Goal: Task Accomplishment & Management: Manage account settings

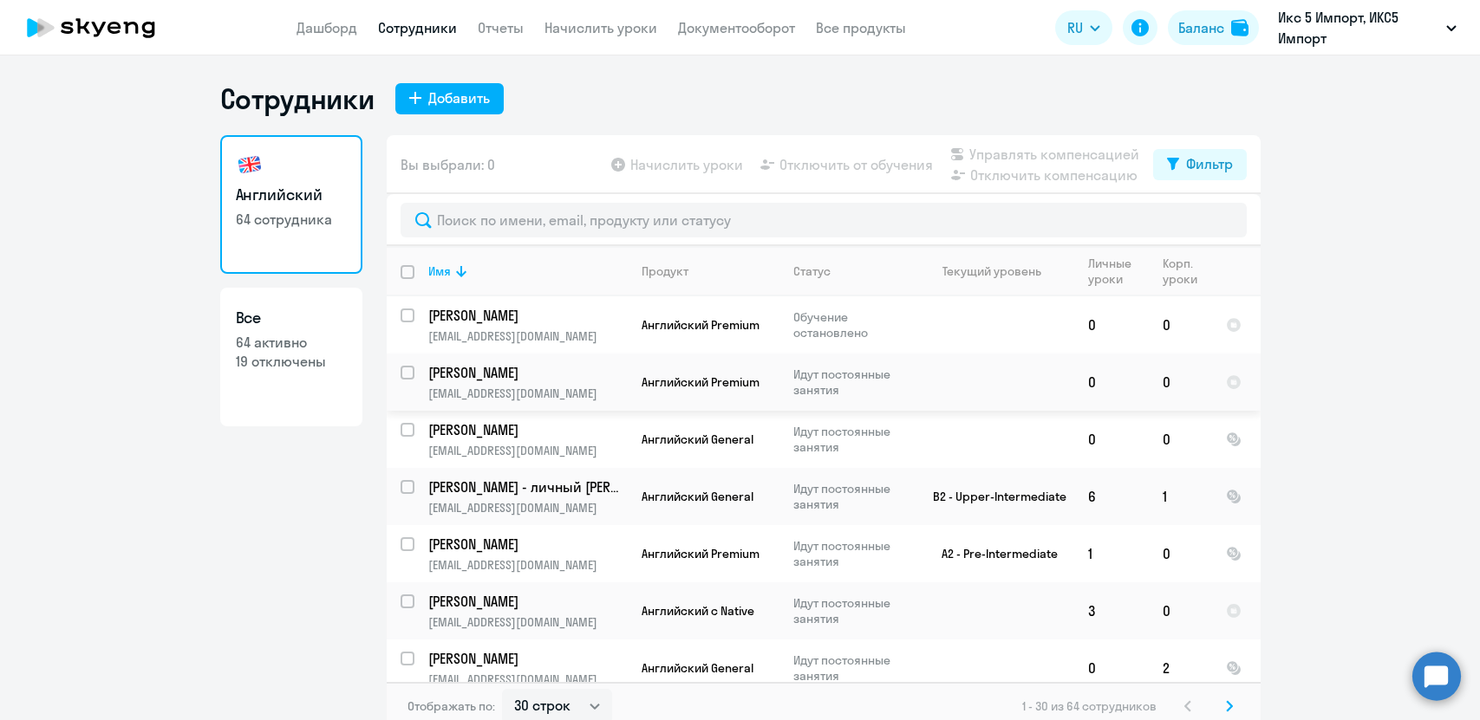
select select "30"
click at [506, 31] on link "Отчеты" at bounding box center [501, 27] width 46 height 17
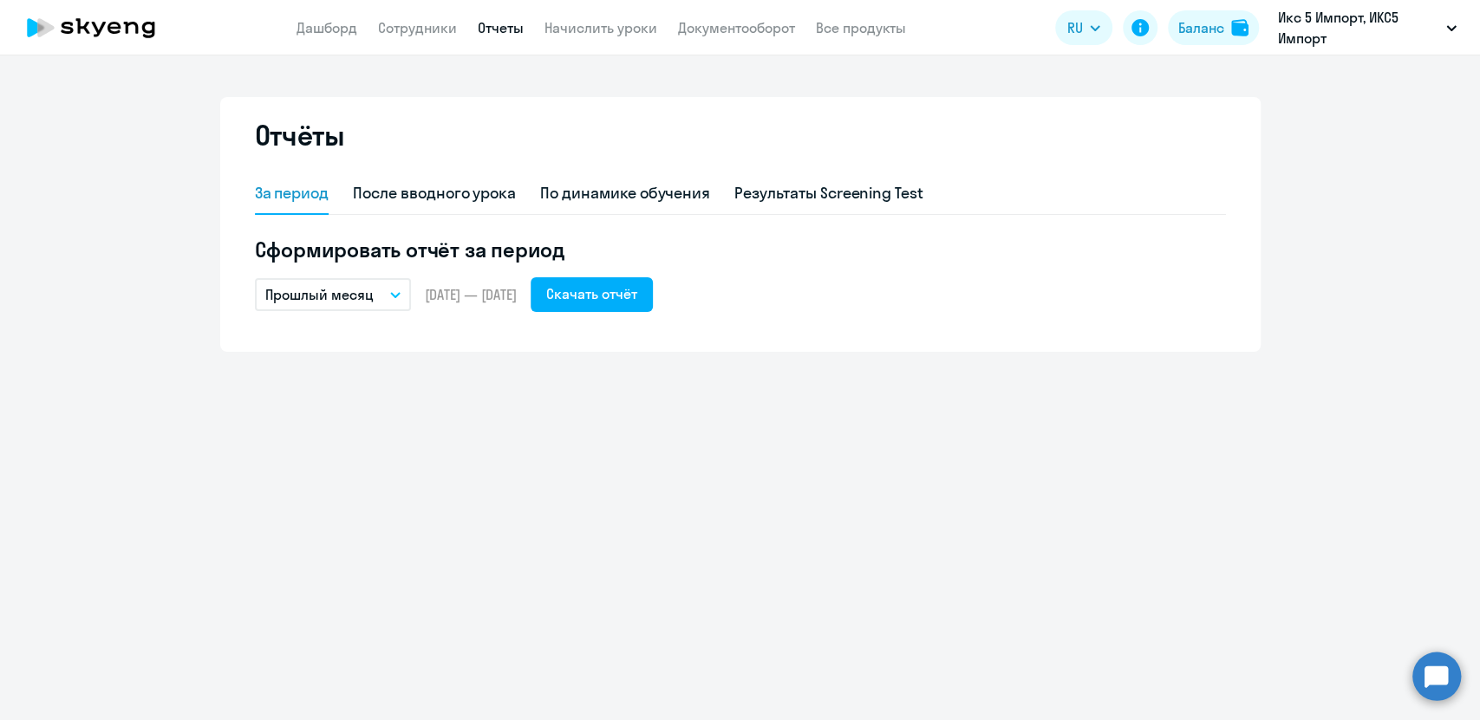
click at [394, 295] on icon "button" at bounding box center [395, 295] width 10 height 6
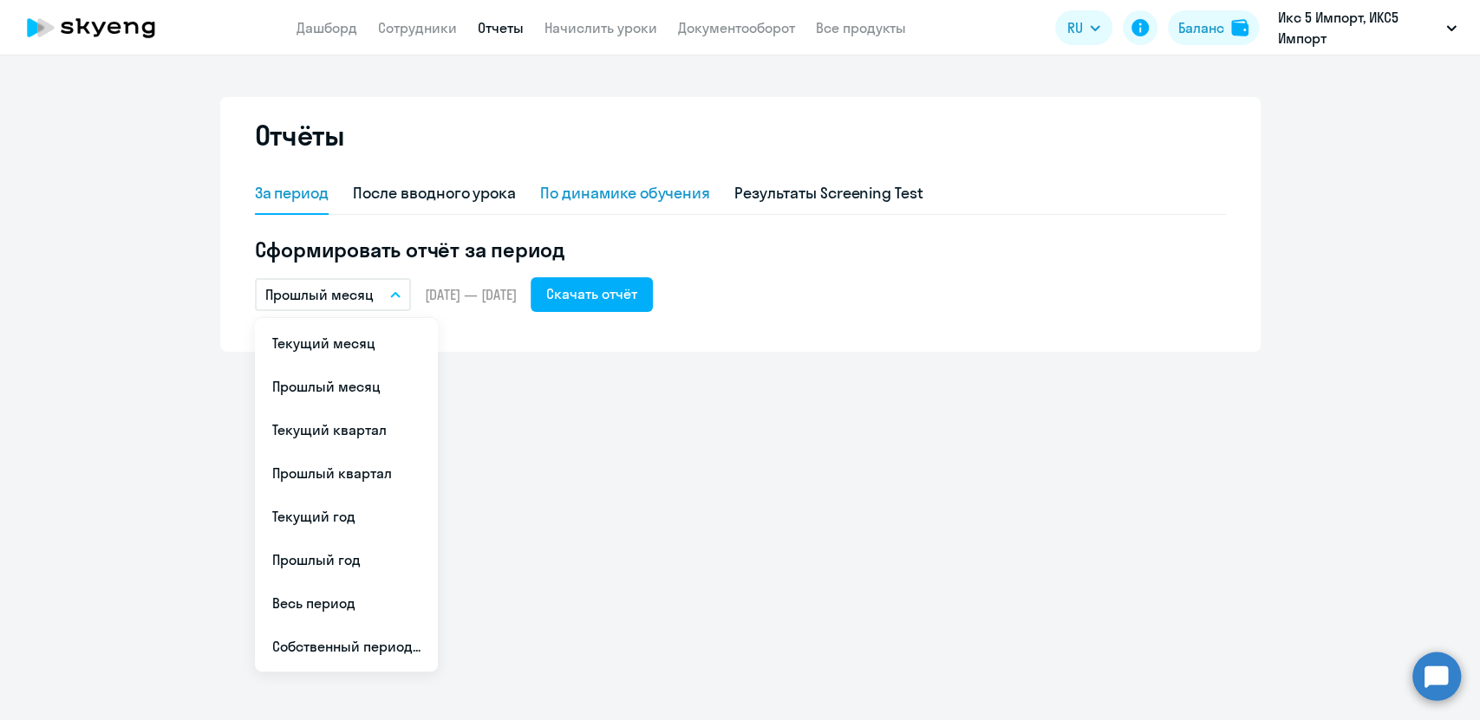
click at [614, 198] on div "По динамике обучения" at bounding box center [625, 193] width 170 height 23
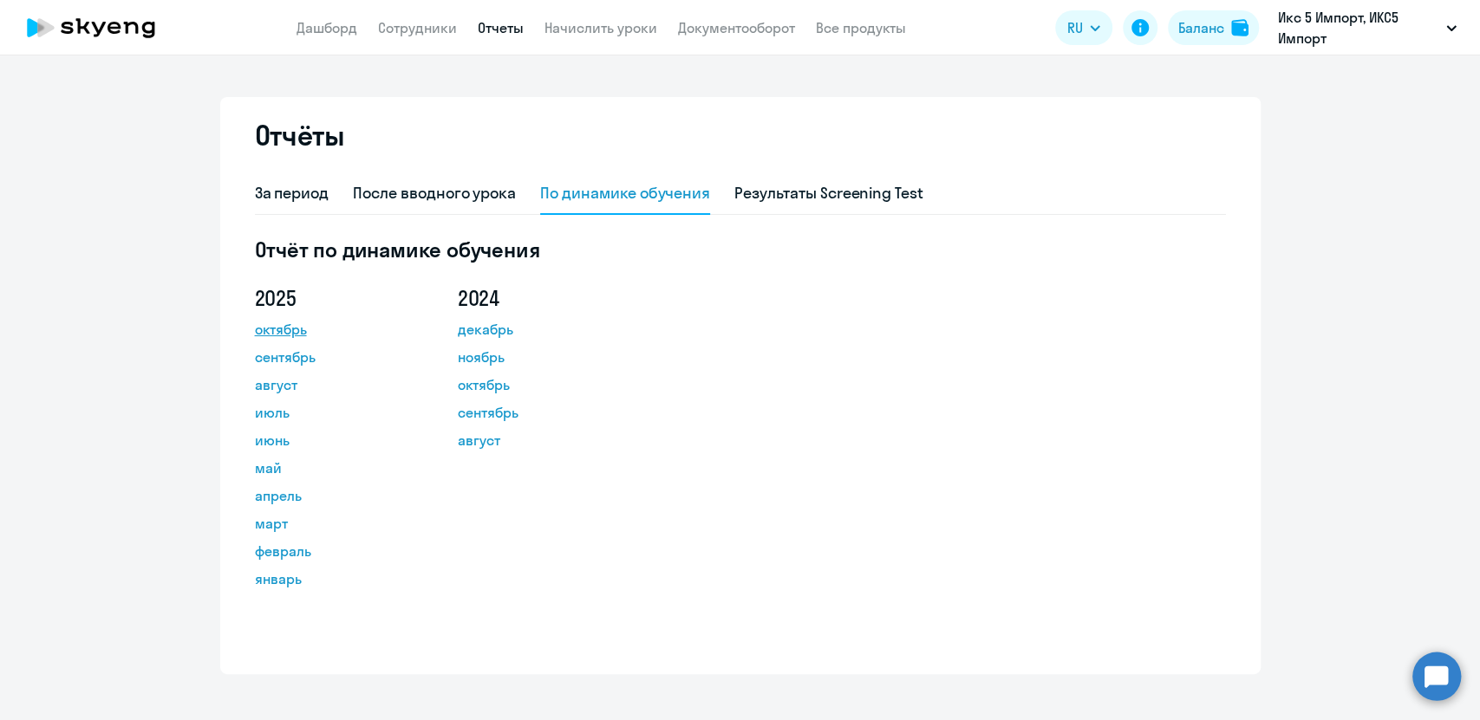
click at [275, 323] on link "октябрь" at bounding box center [333, 329] width 156 height 21
click at [346, 26] on link "Дашборд" at bounding box center [326, 27] width 61 height 17
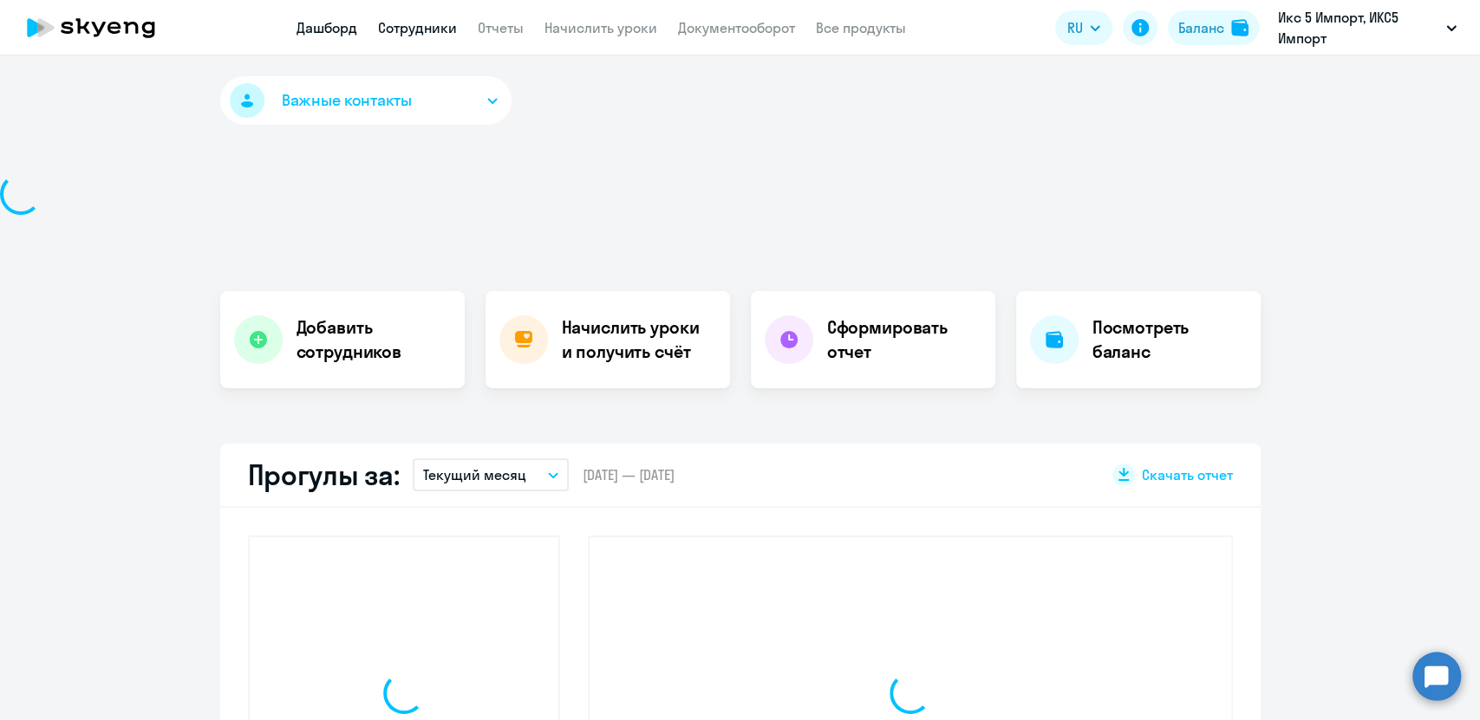
click at [405, 23] on link "Сотрудники" at bounding box center [417, 27] width 79 height 17
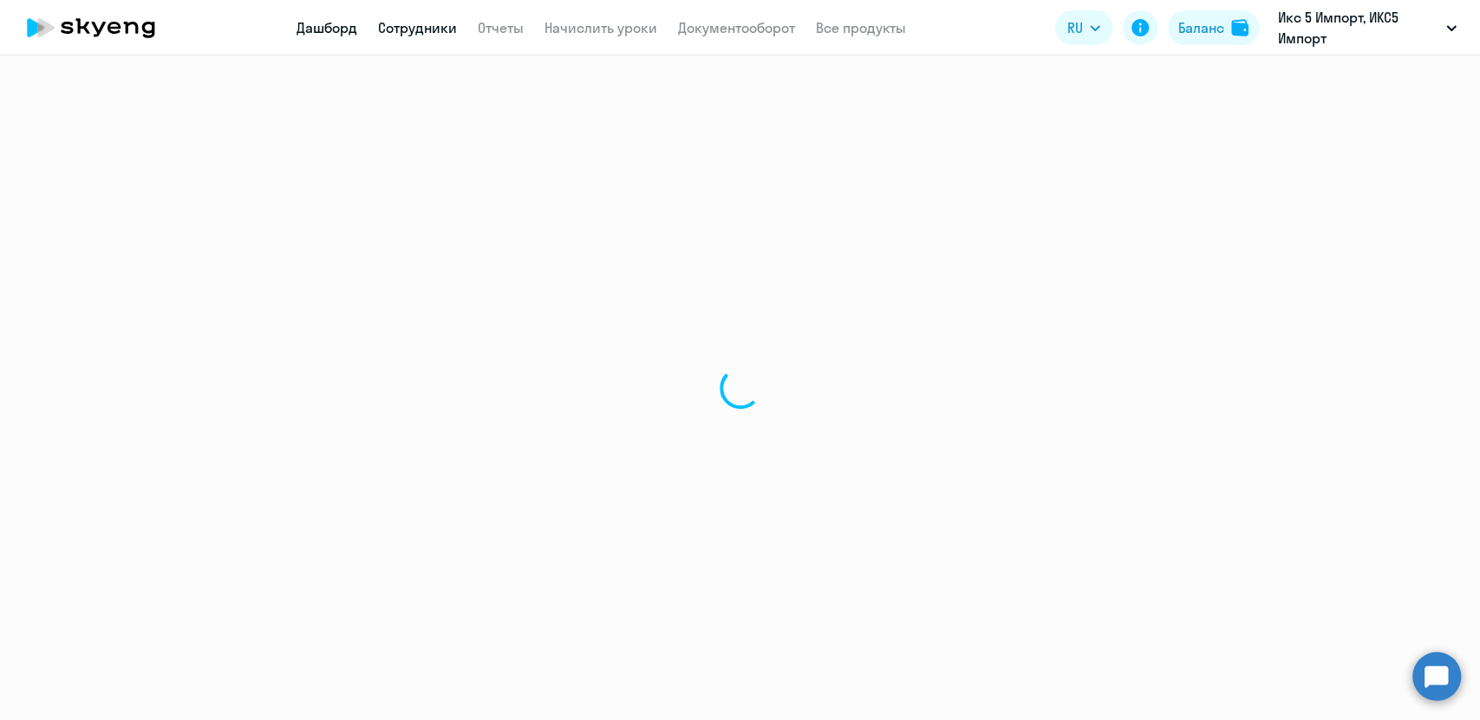
click at [331, 27] on link "Дашборд" at bounding box center [326, 27] width 61 height 17
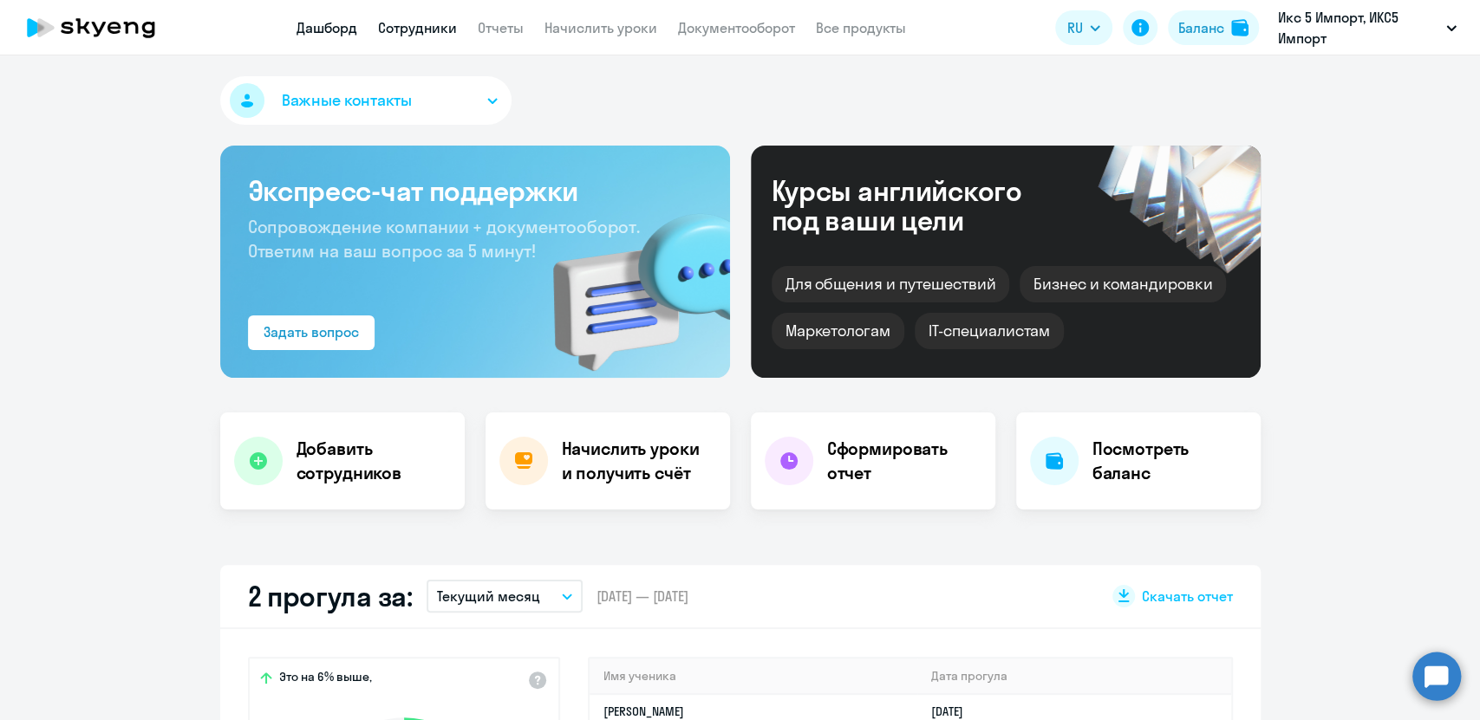
click at [435, 25] on link "Сотрудники" at bounding box center [417, 27] width 79 height 17
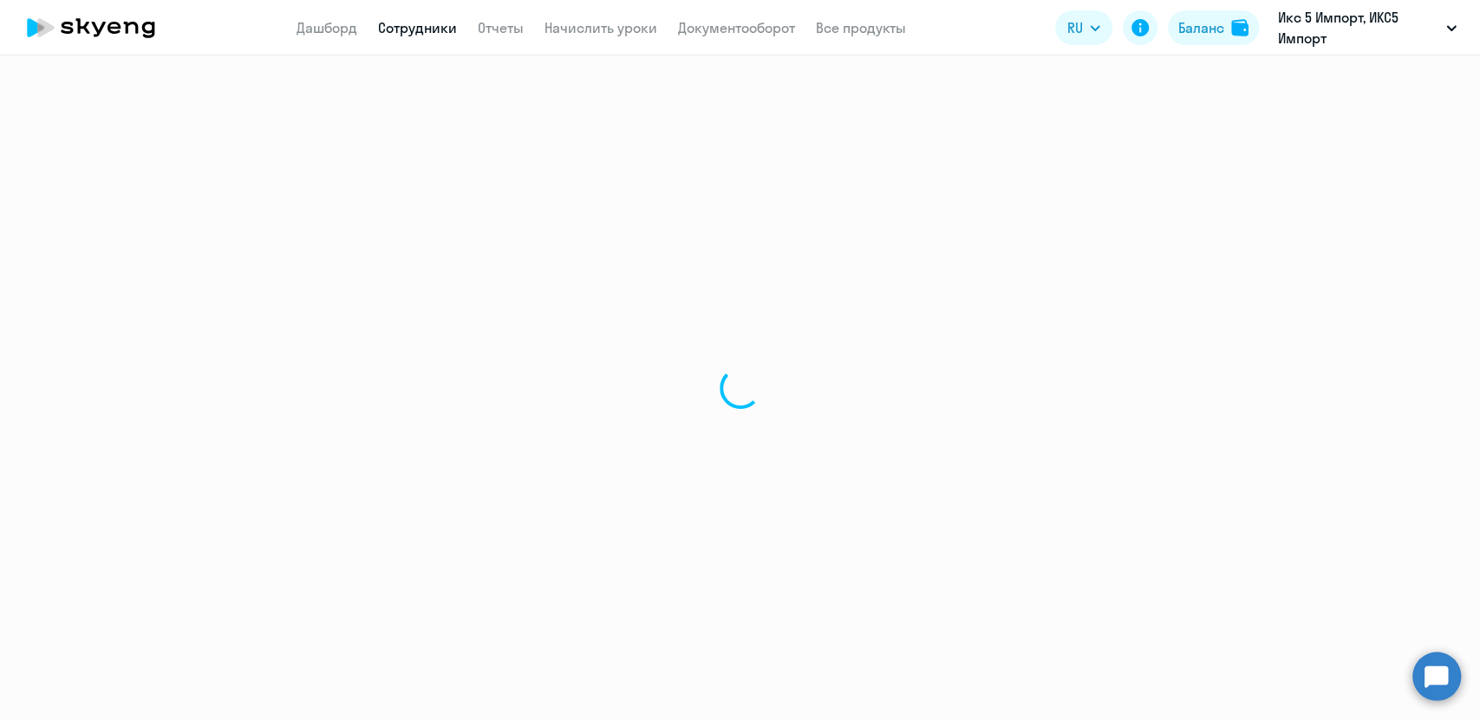
select select "30"
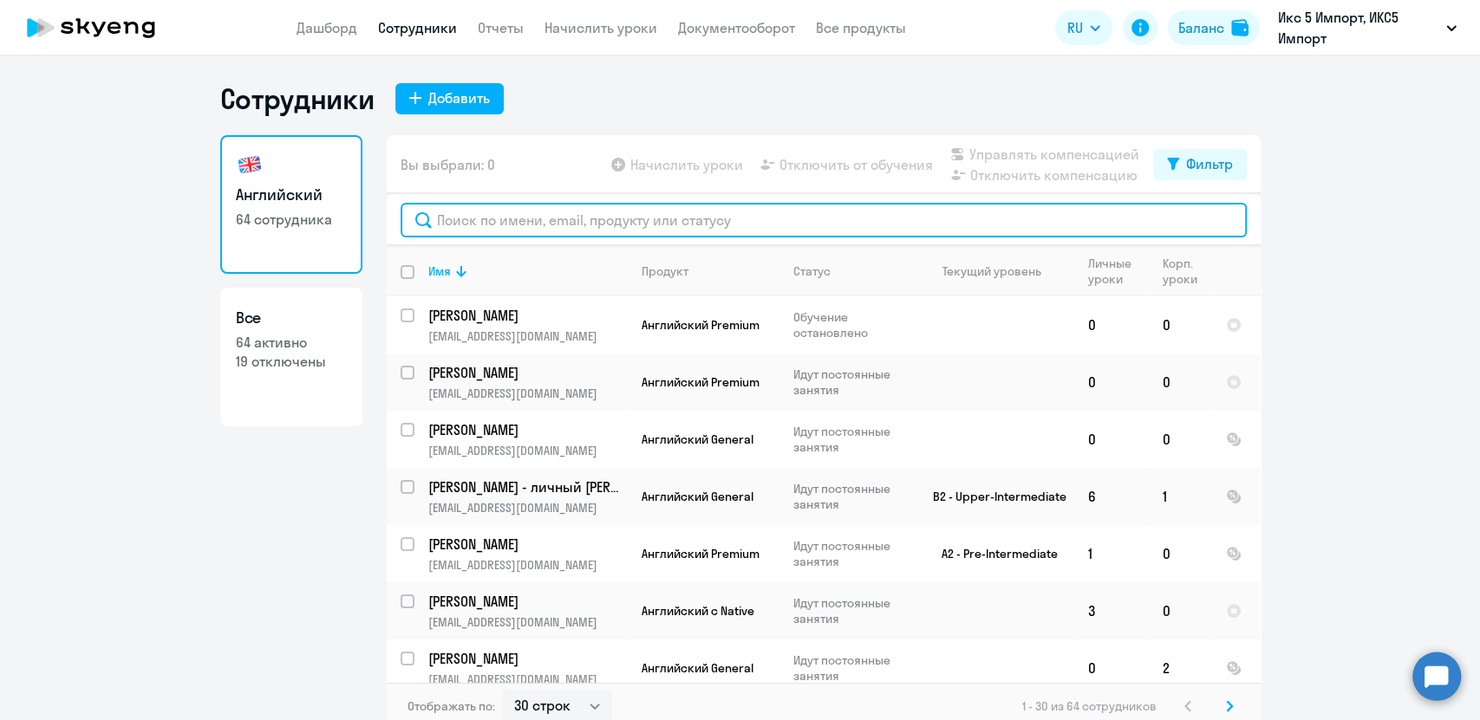
click at [722, 212] on input "text" at bounding box center [823, 220] width 846 height 35
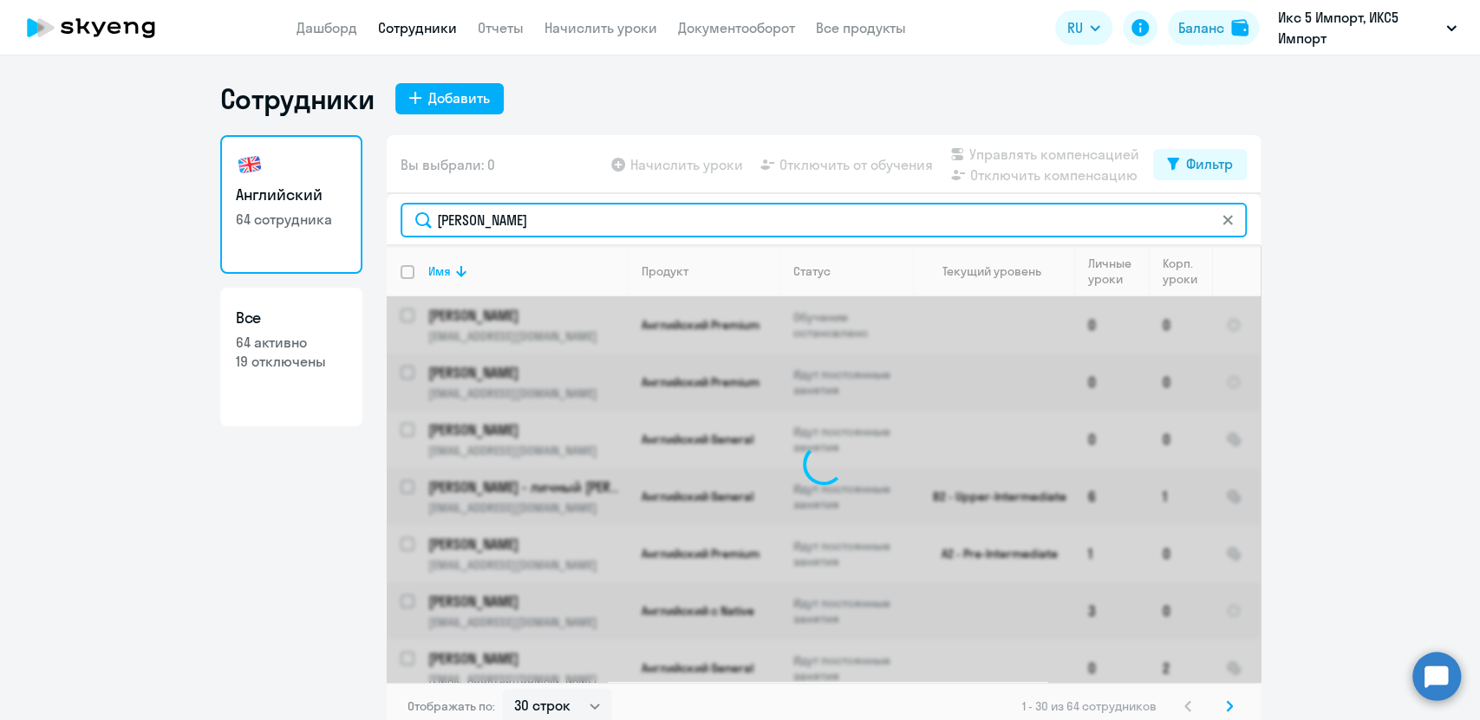
type input "[PERSON_NAME]"
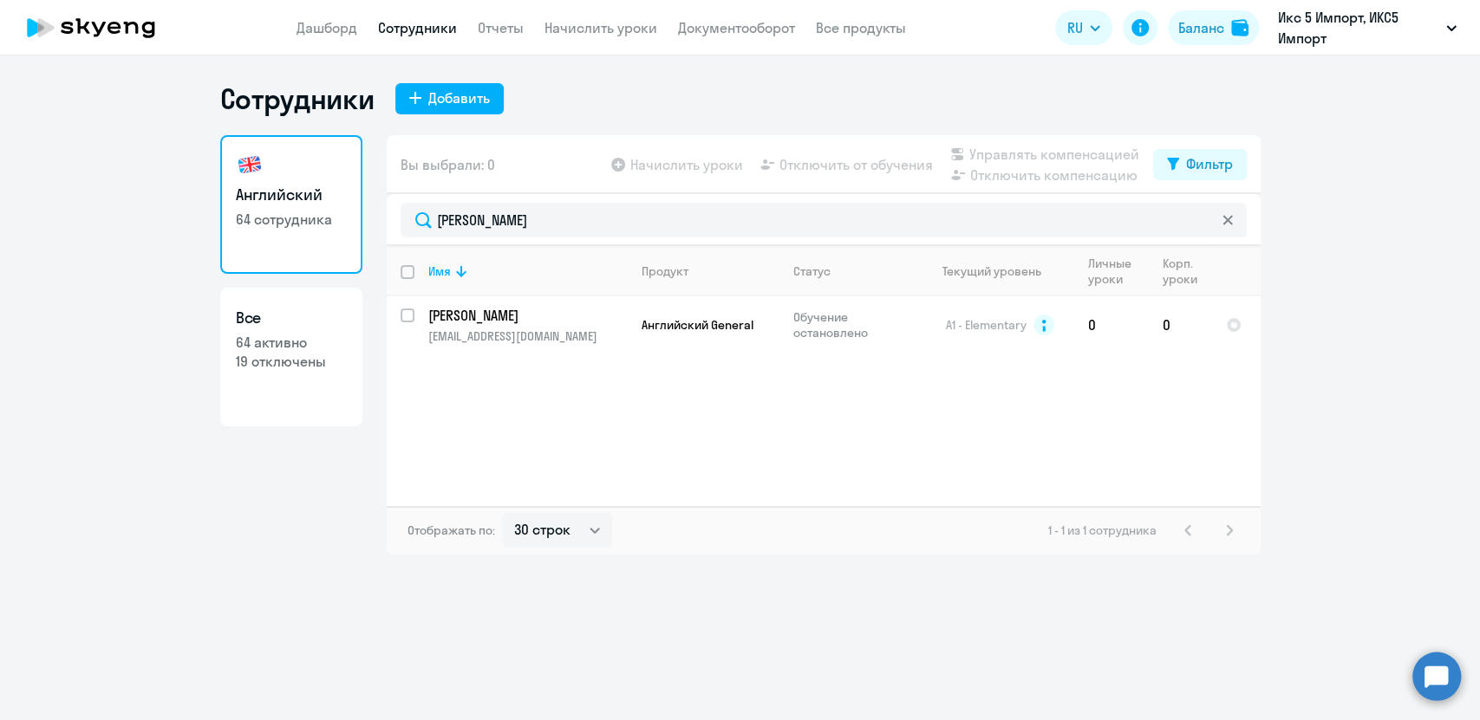
click at [1411, 349] on ng-component "Сотрудники Добавить Английский 64 сотрудника Все 64 активно 19 отключены Вы выб…" at bounding box center [740, 317] width 1480 height 473
click at [407, 315] on input "select row 10488896" at bounding box center [417, 326] width 35 height 35
checkbox input "true"
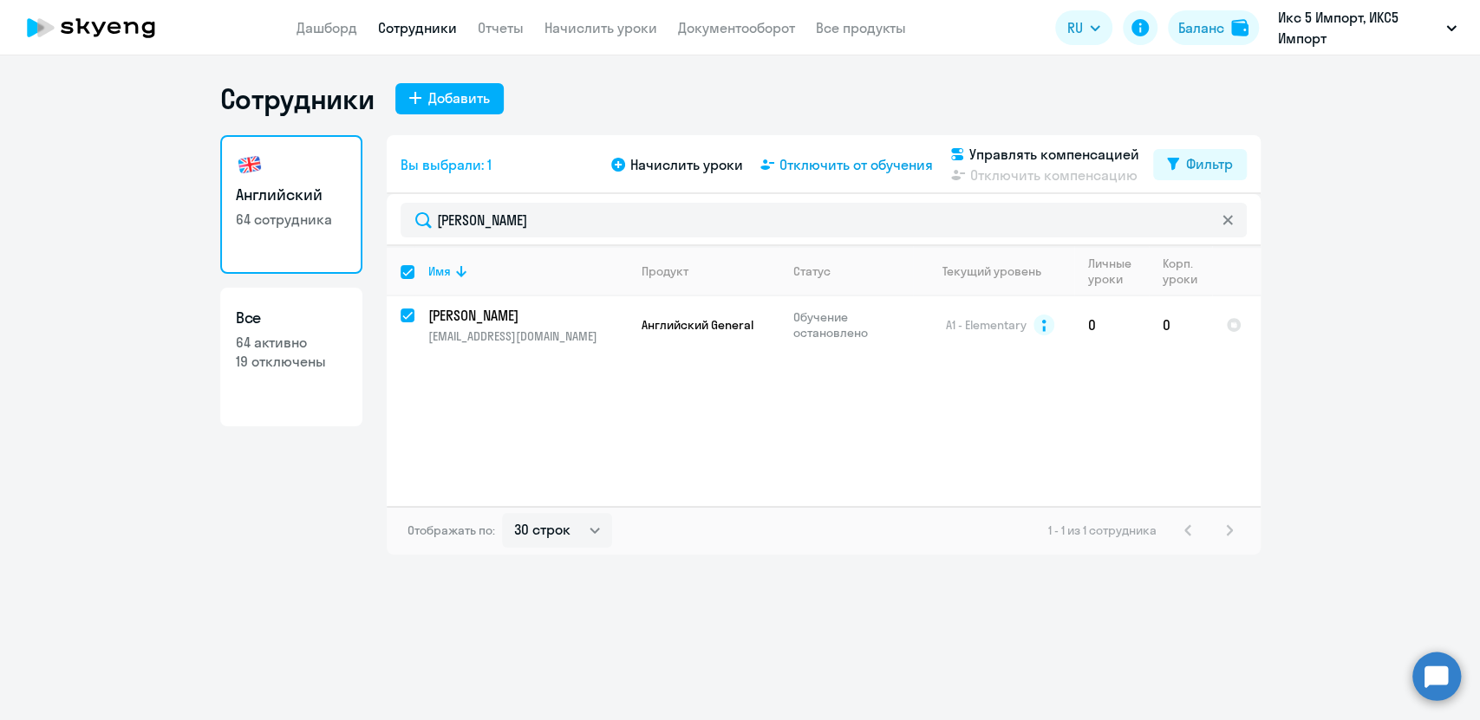
click at [811, 166] on span "Отключить от обучения" at bounding box center [855, 164] width 153 height 21
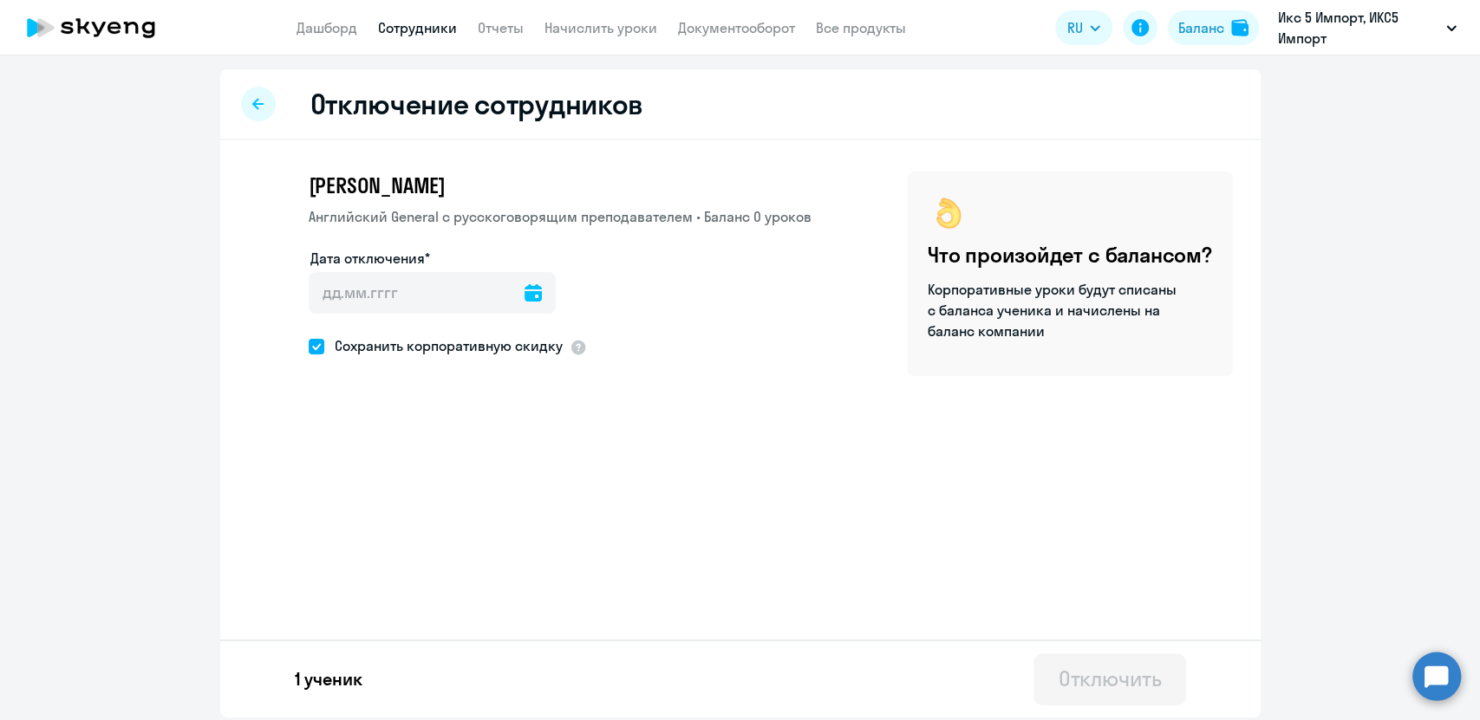
click at [524, 298] on icon at bounding box center [532, 292] width 17 height 17
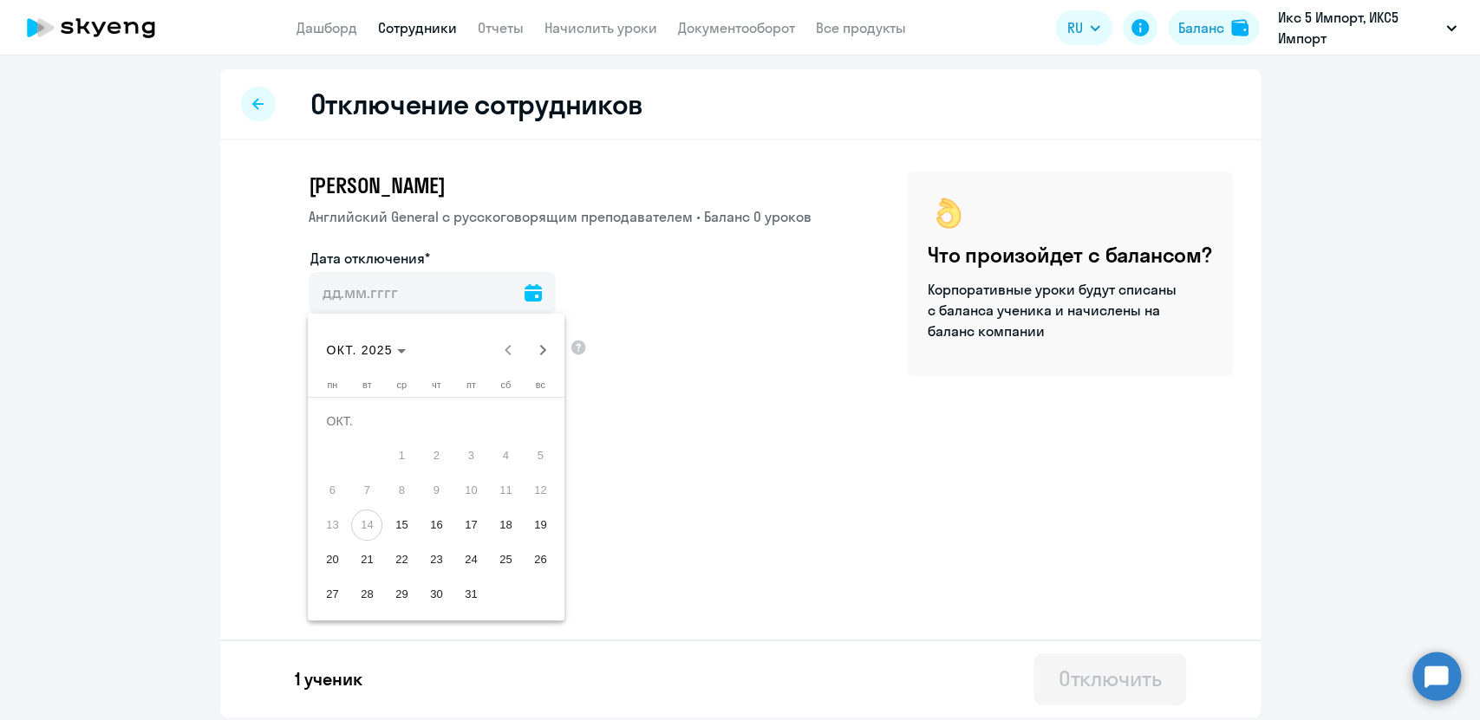
click at [437, 525] on span "16" at bounding box center [435, 525] width 31 height 31
type input "[DATE]"
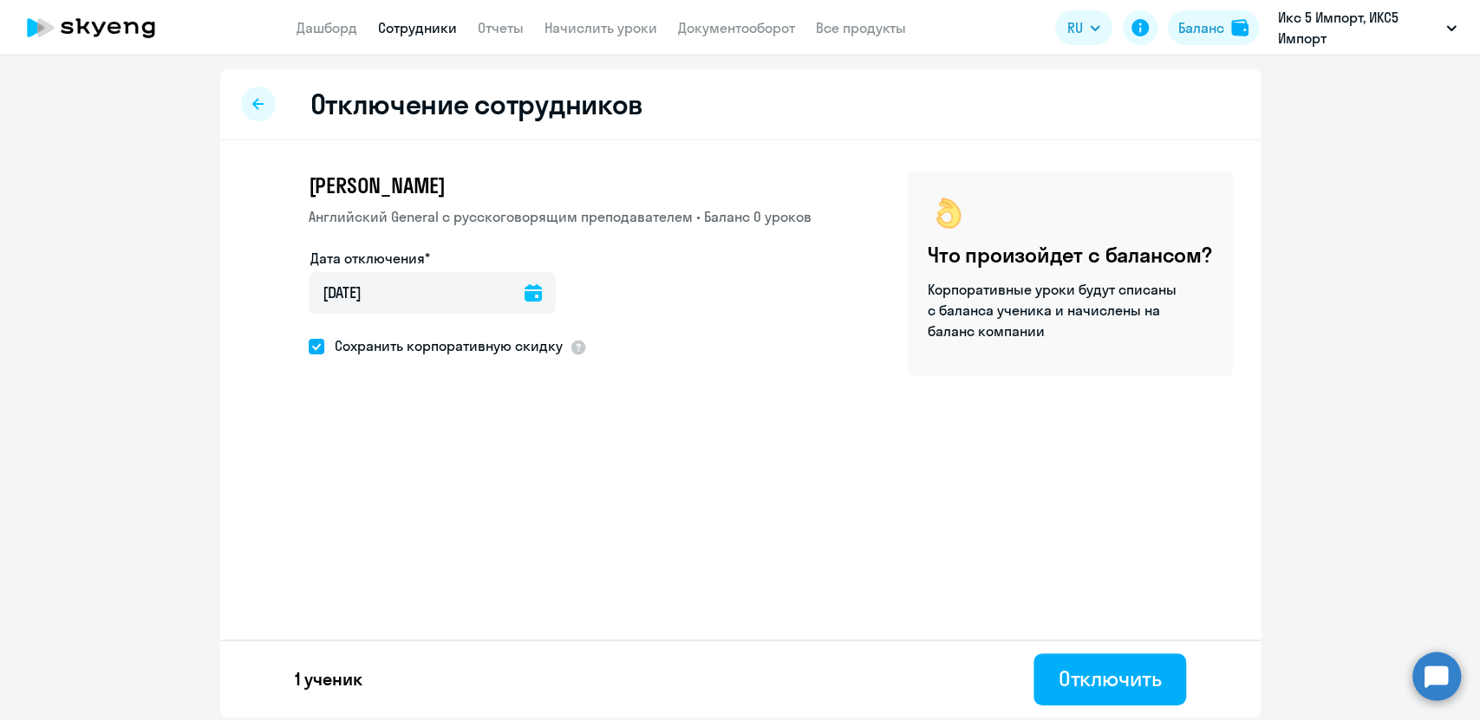
click at [532, 291] on icon at bounding box center [532, 292] width 17 height 17
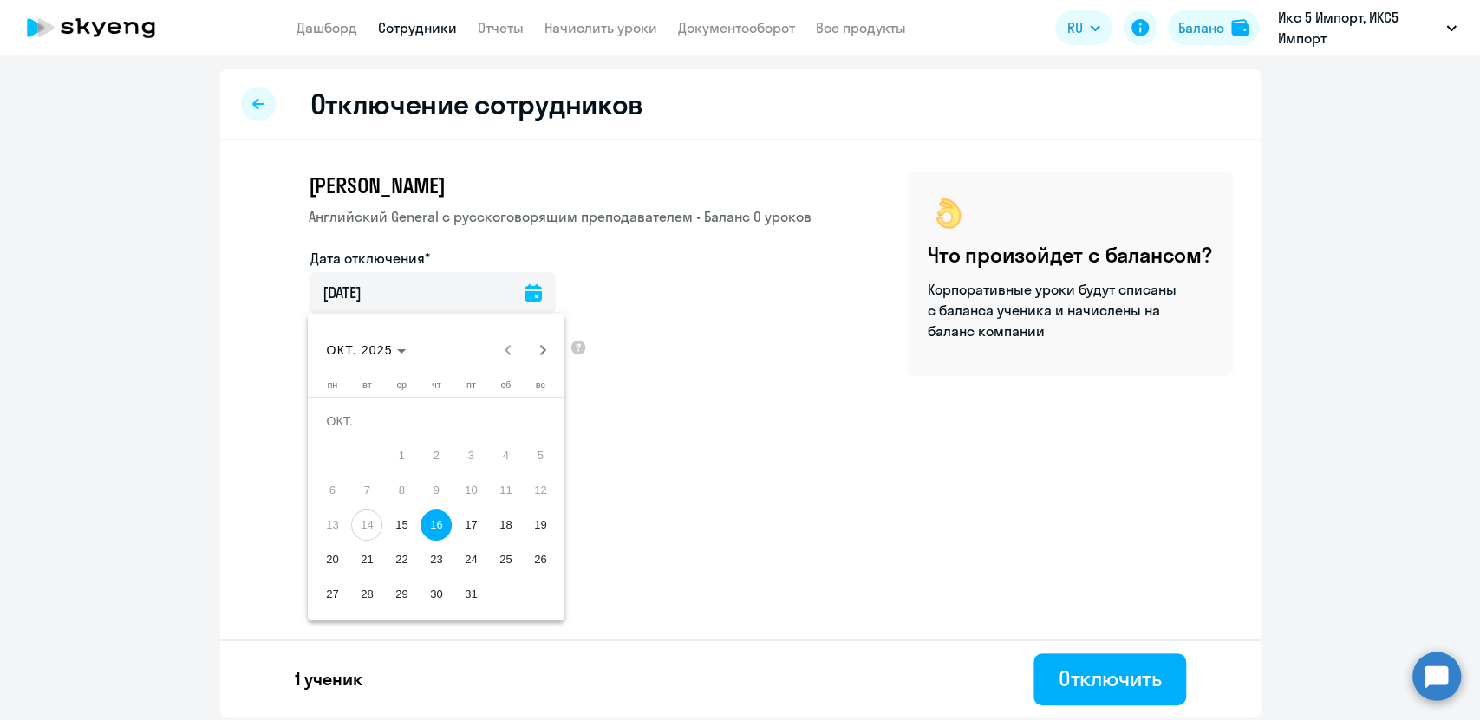
click at [399, 523] on span "15" at bounding box center [401, 525] width 31 height 31
type input "[DATE]"
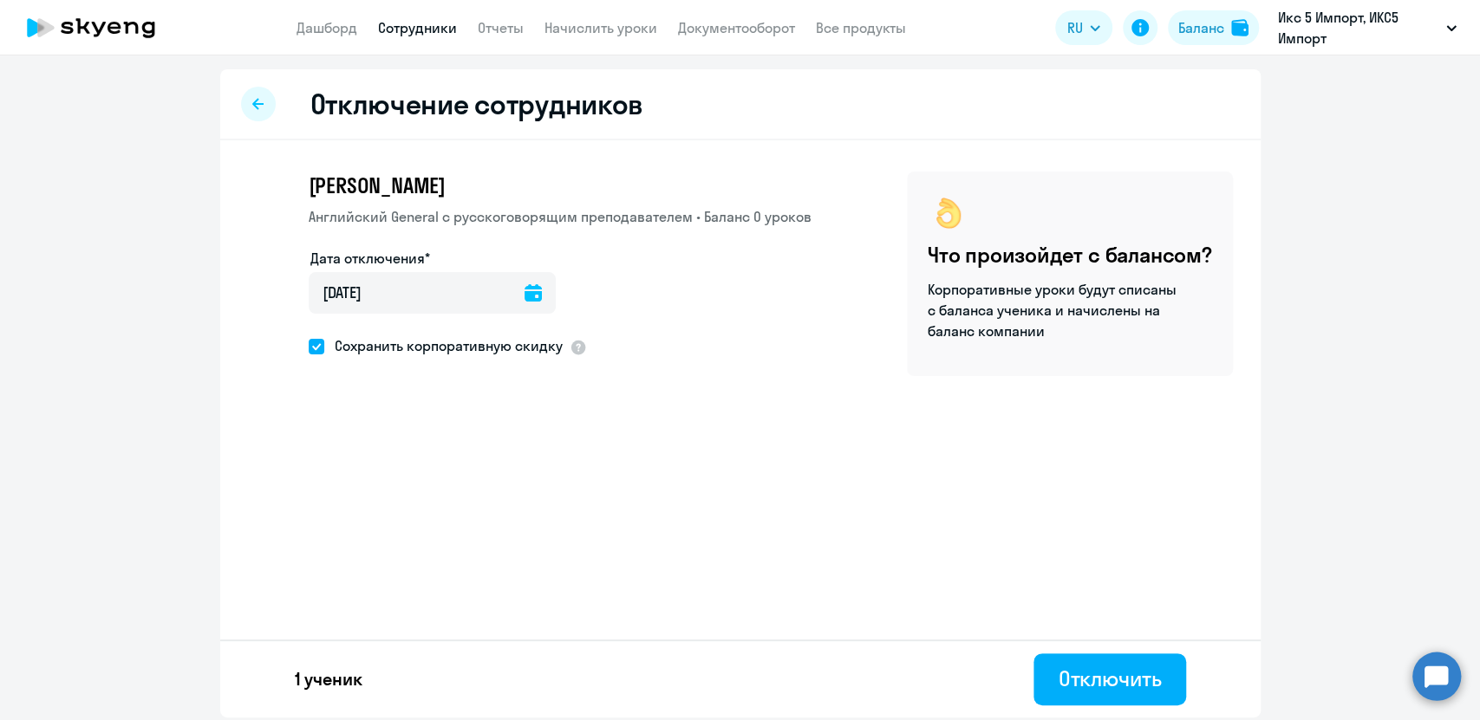
click at [513, 340] on span "Сохранить корпоративную скидку" at bounding box center [443, 345] width 238 height 21
click at [309, 346] on input "Сохранить корпоративную скидку" at bounding box center [308, 346] width 1 height 1
checkbox input "false"
click at [1095, 686] on div "Отключить" at bounding box center [1108, 679] width 103 height 28
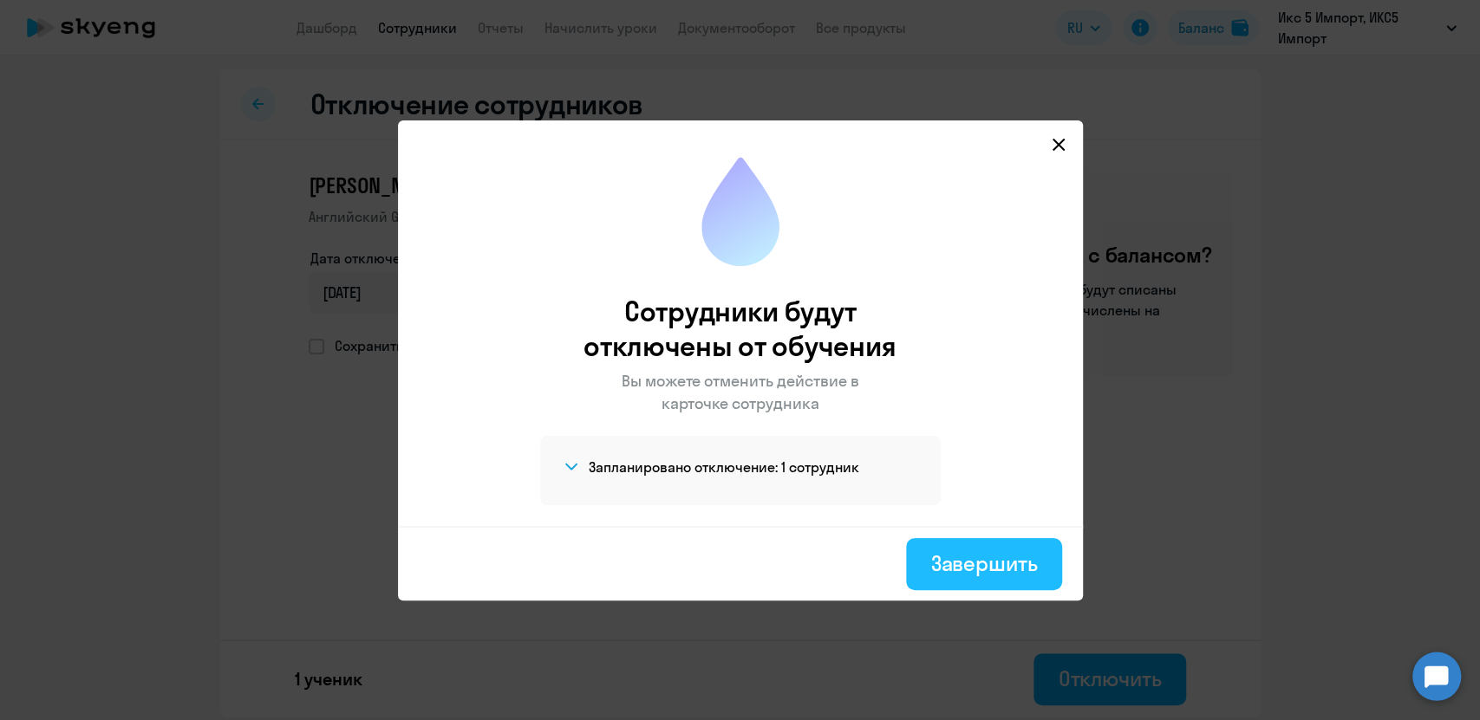
click at [1012, 550] on div "Завершить" at bounding box center [983, 564] width 107 height 28
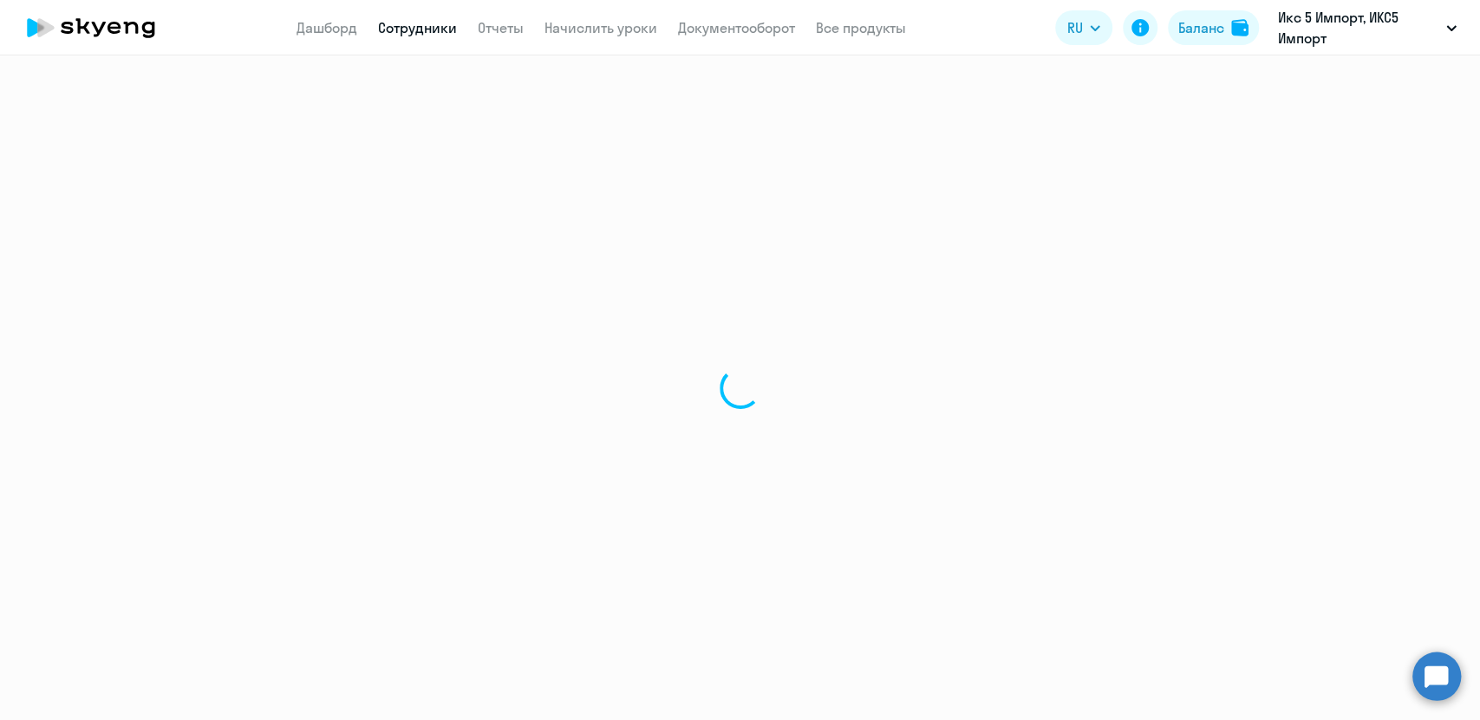
select select "30"
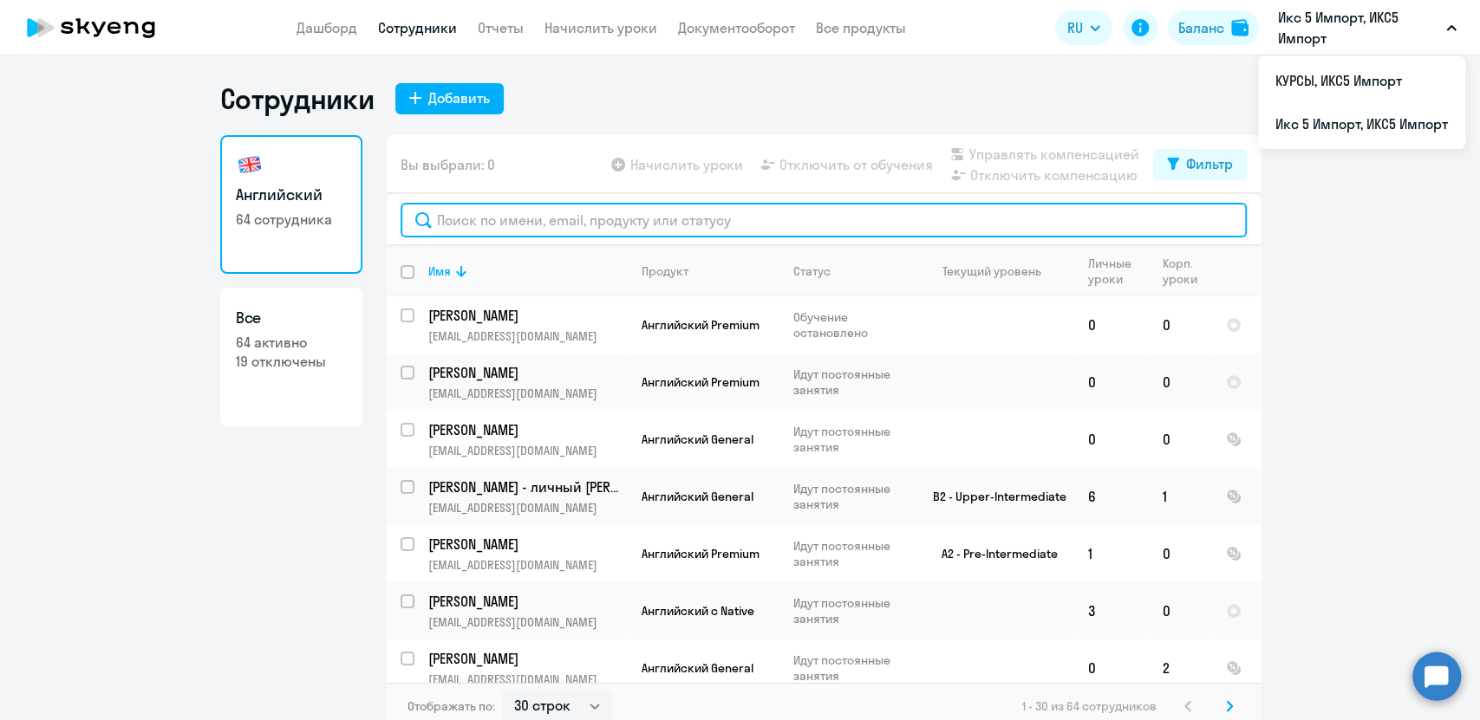
click at [709, 218] on input "text" at bounding box center [823, 220] width 846 height 35
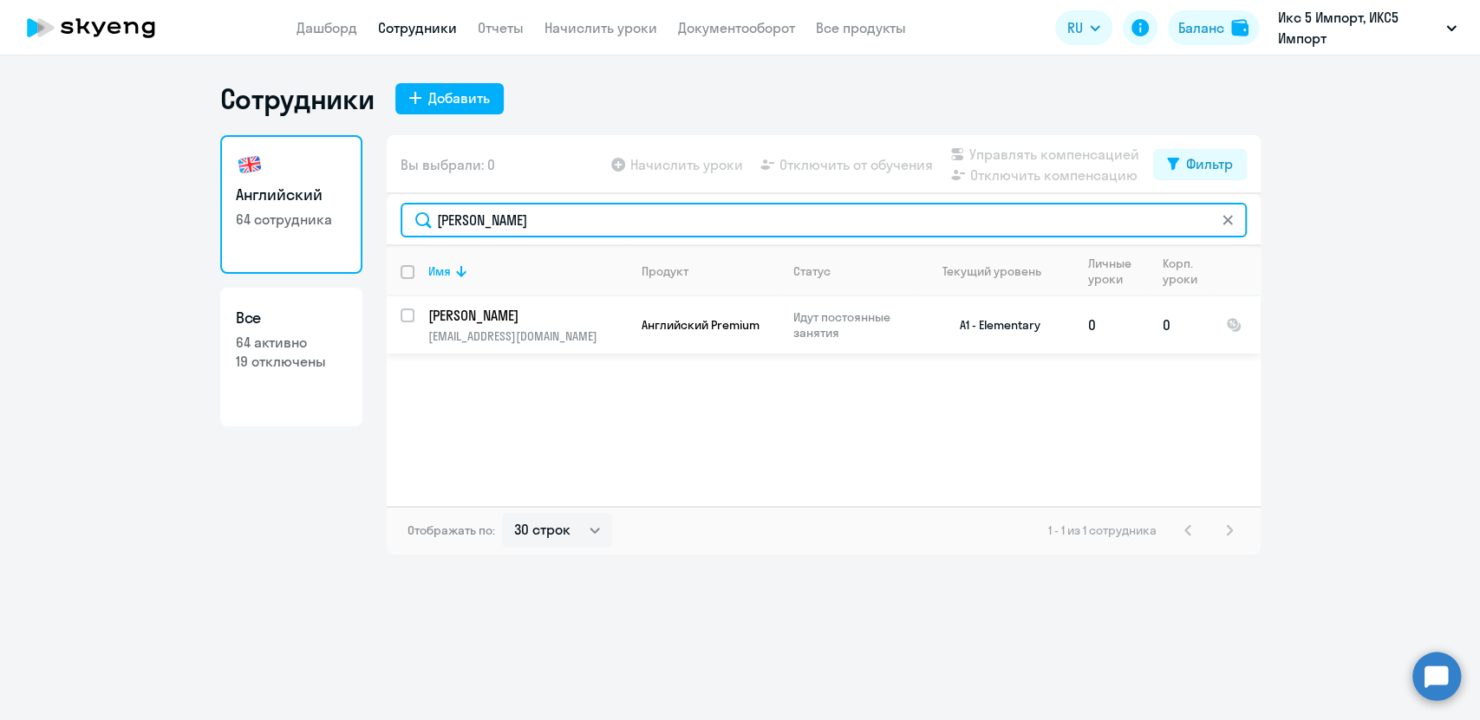
type input "[PERSON_NAME]"
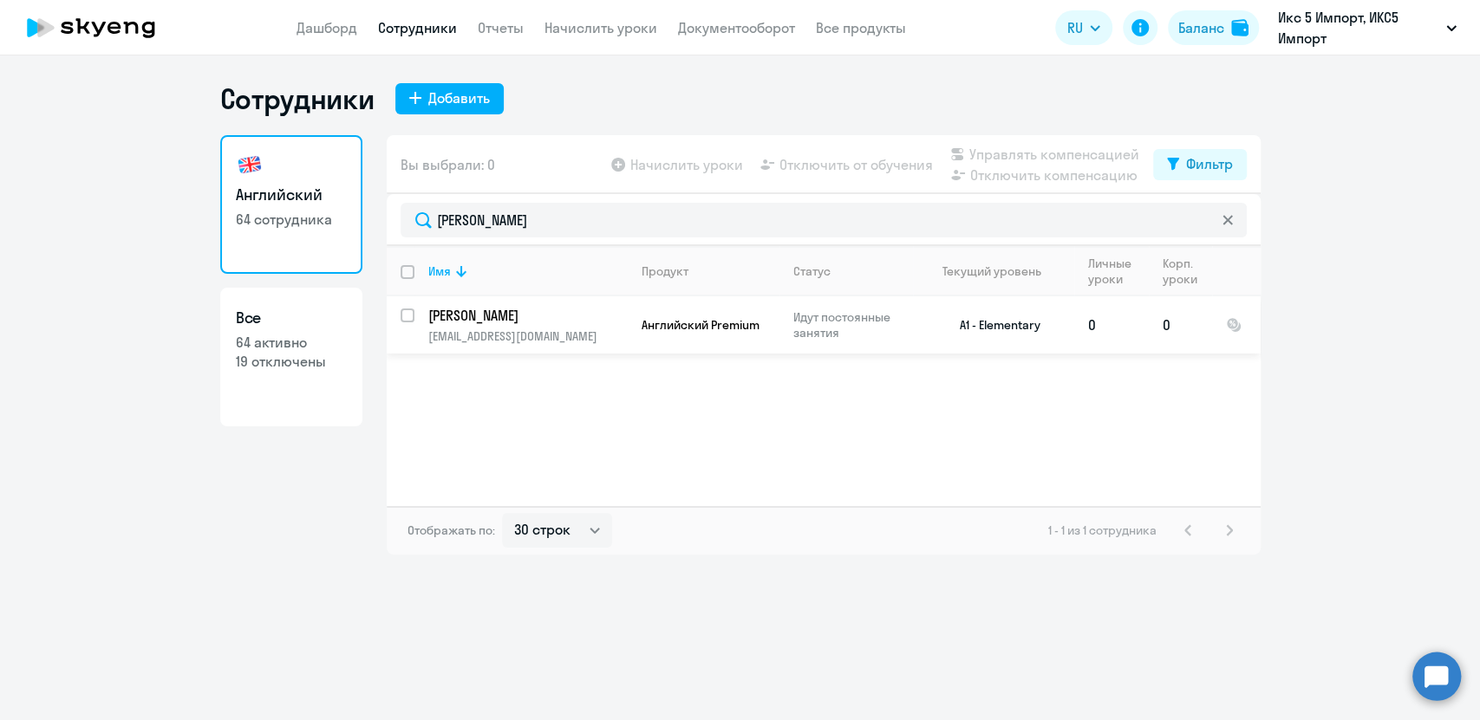
click at [409, 314] on input "select row 18150811" at bounding box center [417, 326] width 35 height 35
checkbox input "true"
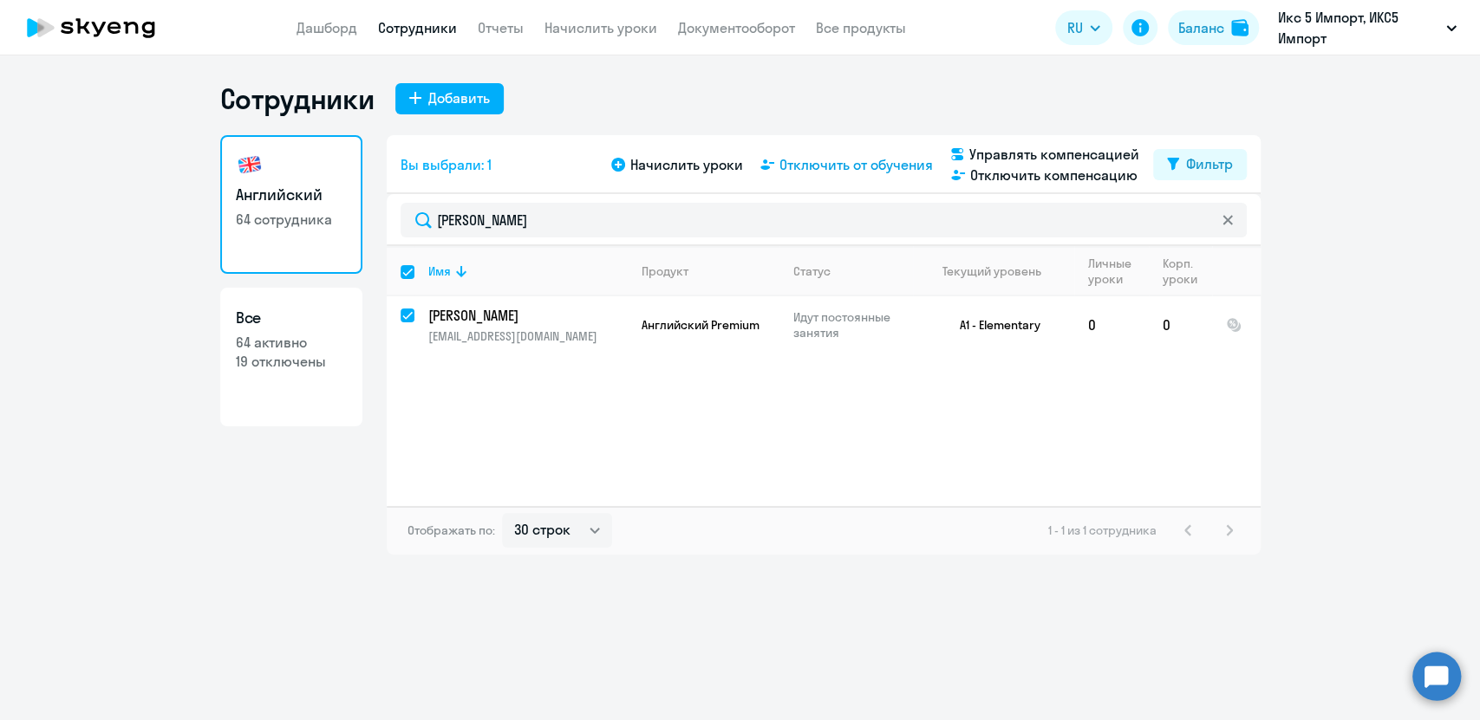
click at [843, 161] on span "Отключить от обучения" at bounding box center [855, 164] width 153 height 21
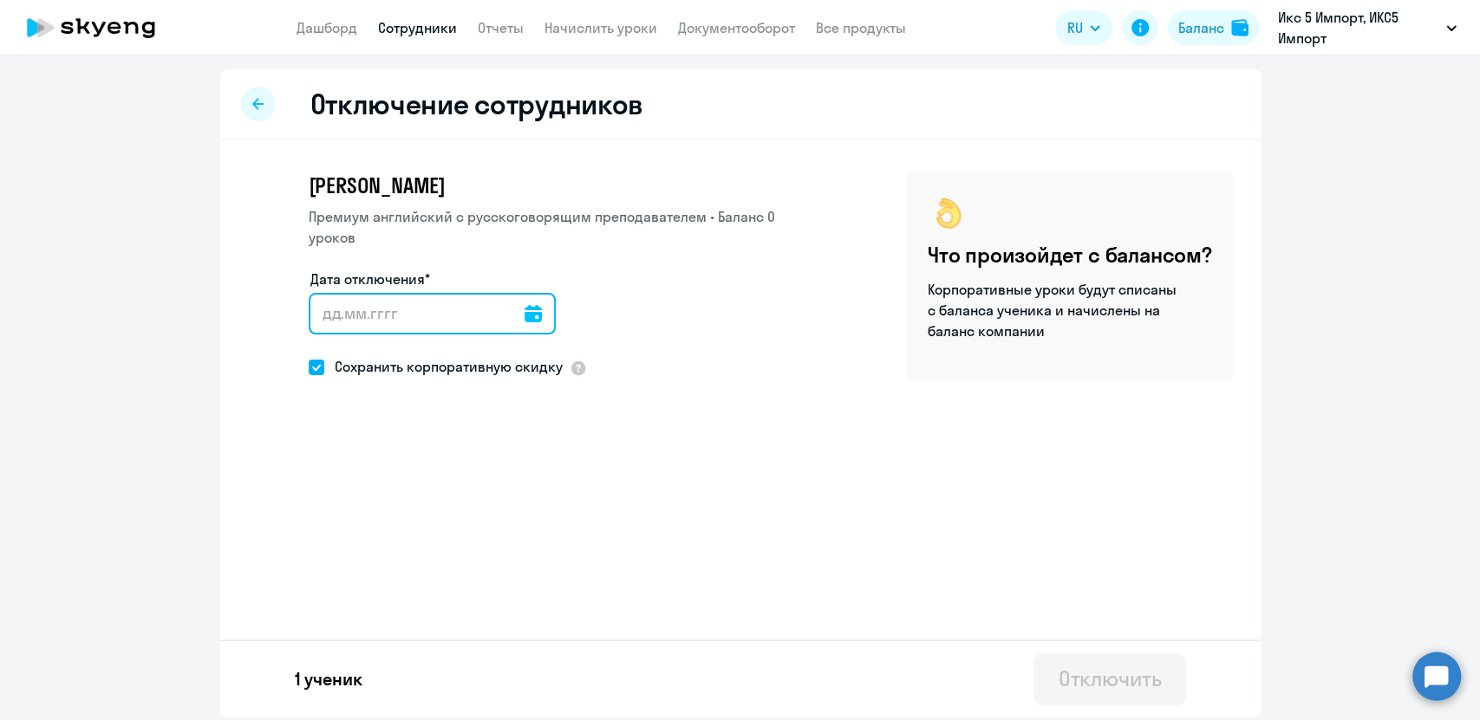
click at [417, 316] on input "Дата отключения*" at bounding box center [432, 314] width 247 height 42
click at [524, 318] on icon at bounding box center [532, 313] width 17 height 17
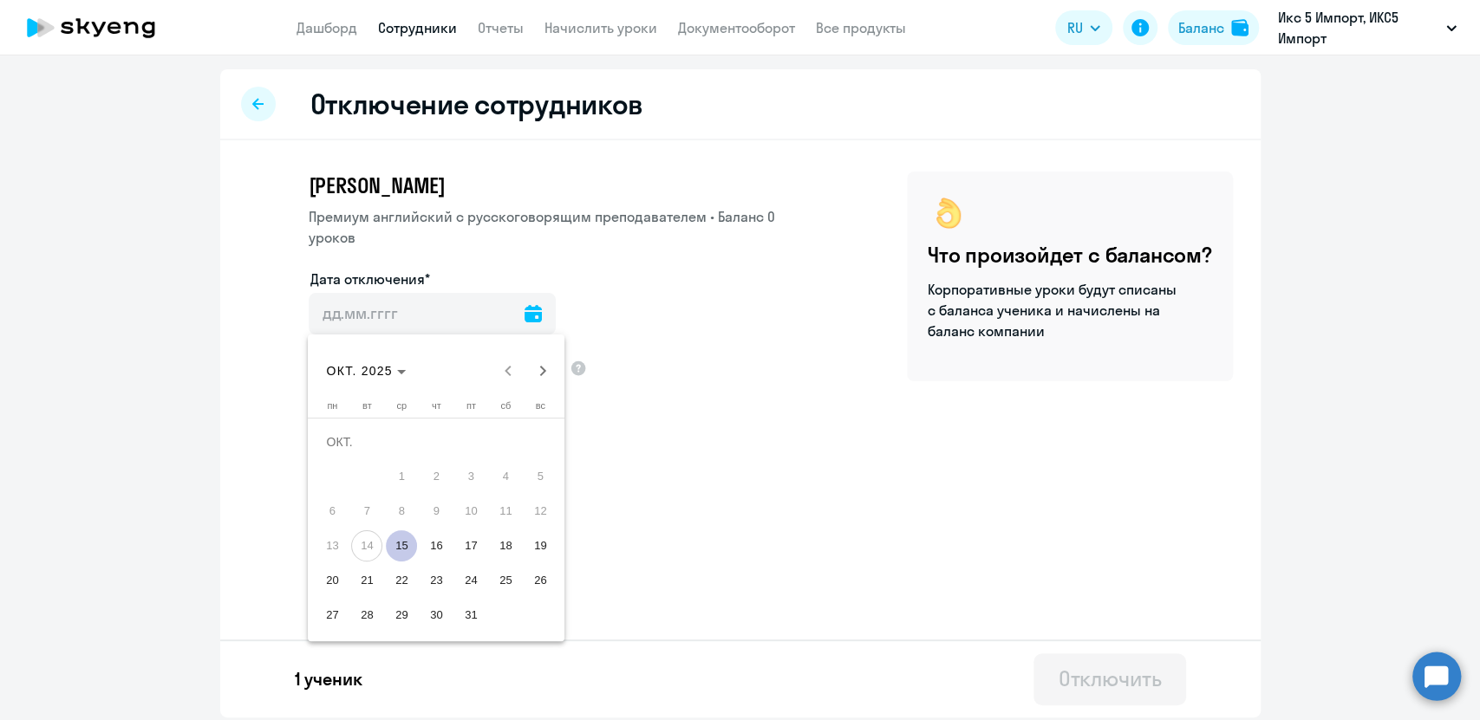
click at [407, 550] on span "15" at bounding box center [401, 545] width 31 height 31
type input "[DATE]"
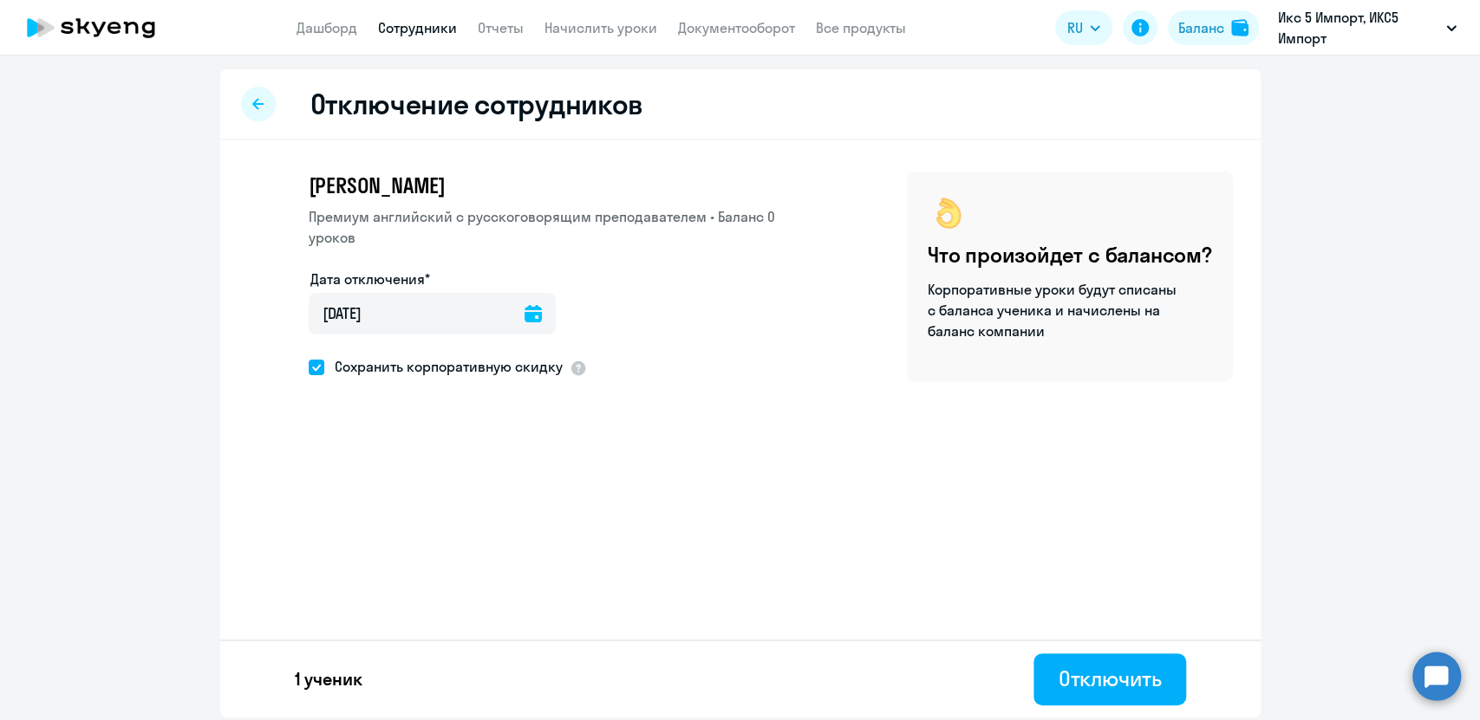
click at [459, 373] on span "Сохранить корпоративную скидку" at bounding box center [443, 366] width 238 height 21
click at [309, 368] on input "Сохранить корпоративную скидку" at bounding box center [308, 367] width 1 height 1
checkbox input "false"
click at [1077, 683] on div "Отключить" at bounding box center [1108, 679] width 103 height 28
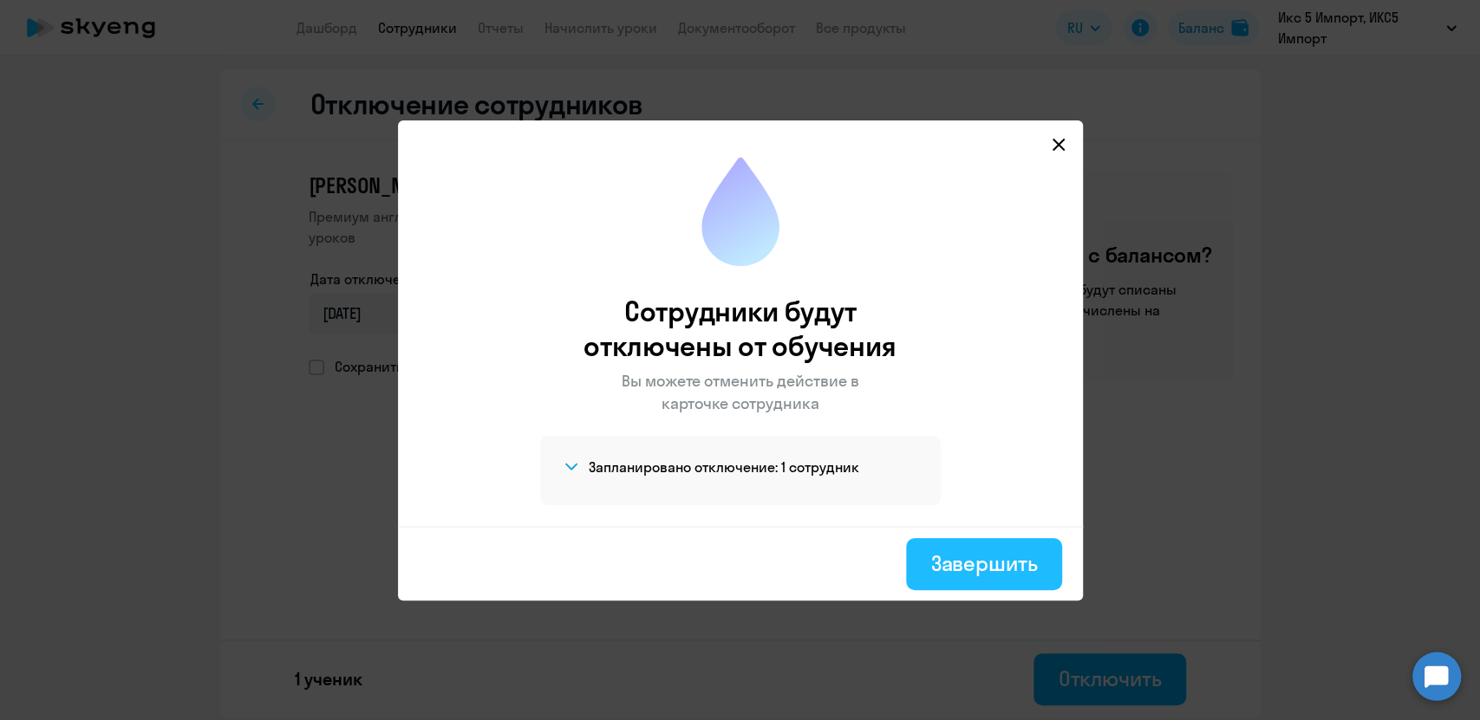
click at [1012, 576] on button "Завершить" at bounding box center [983, 564] width 155 height 52
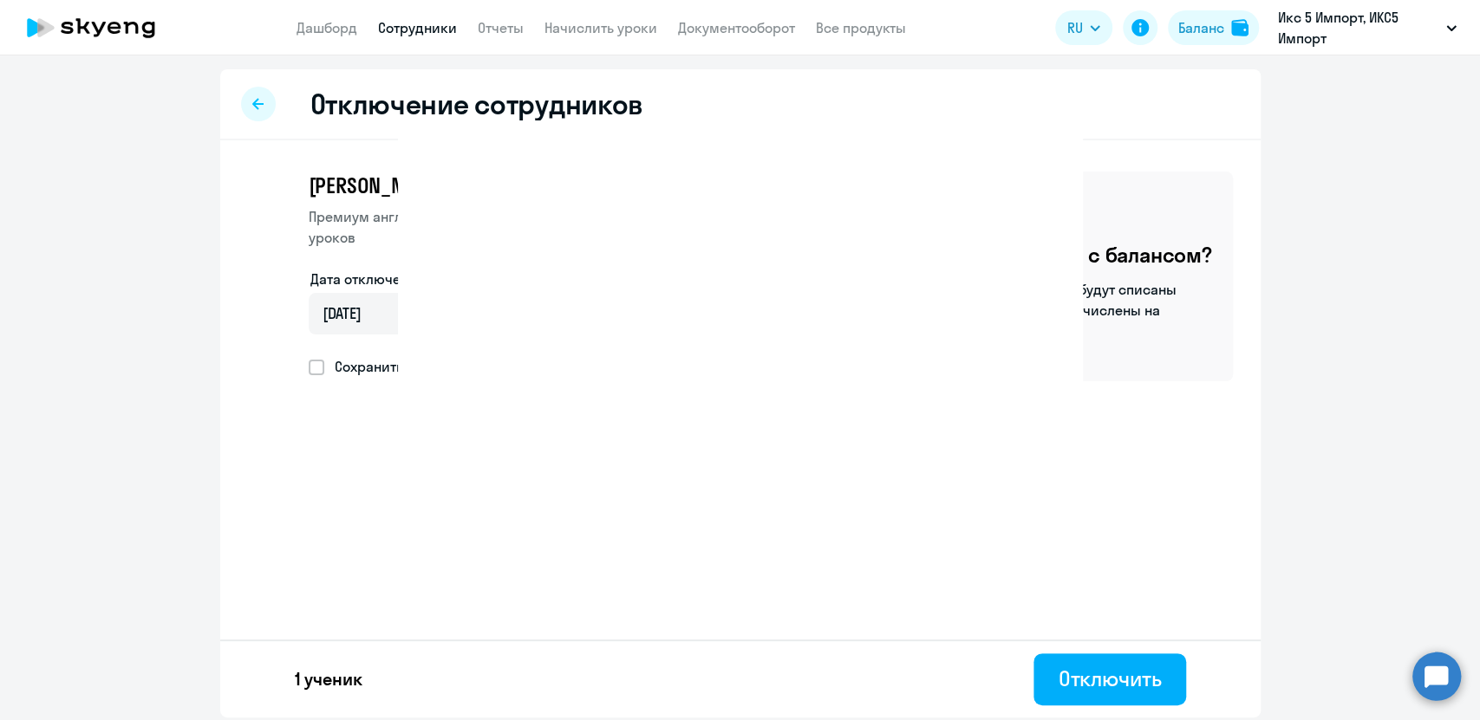
select select "30"
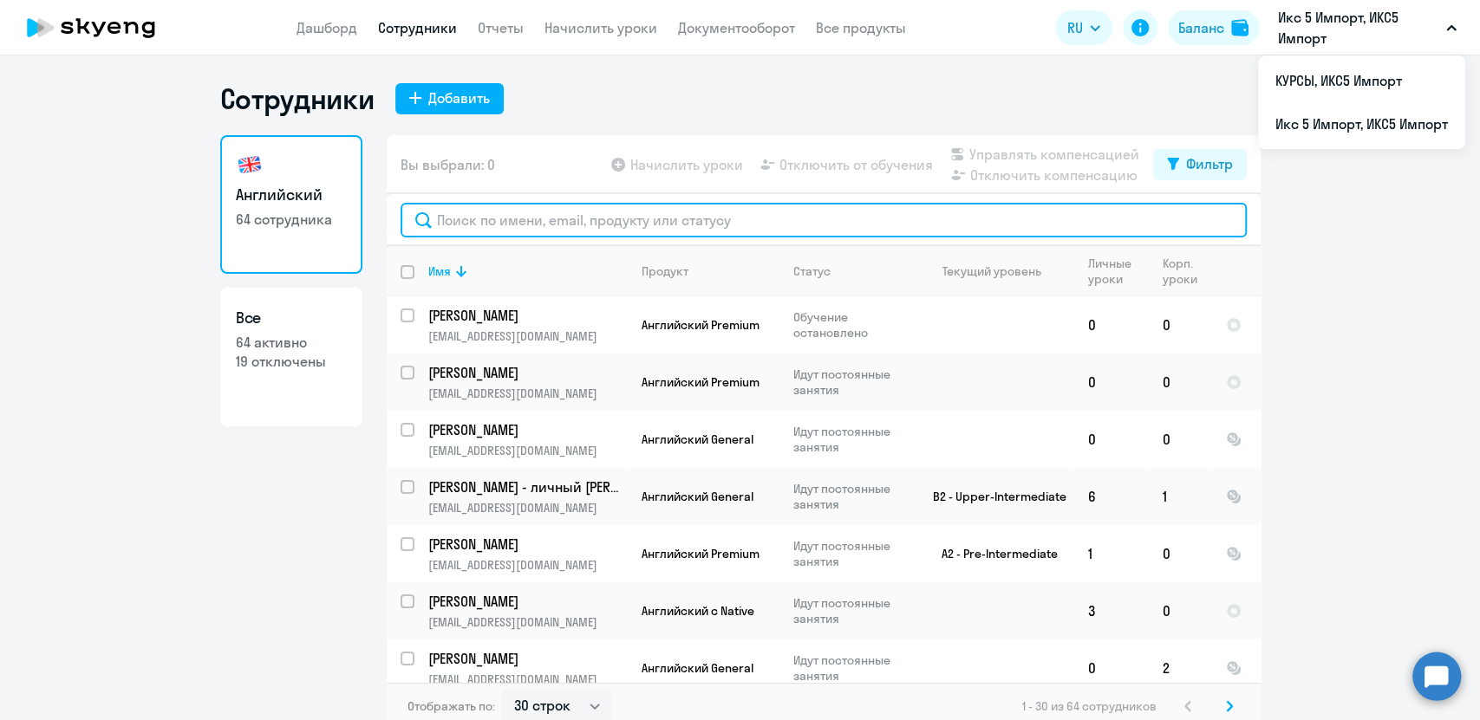
click at [758, 219] on input "text" at bounding box center [823, 220] width 846 height 35
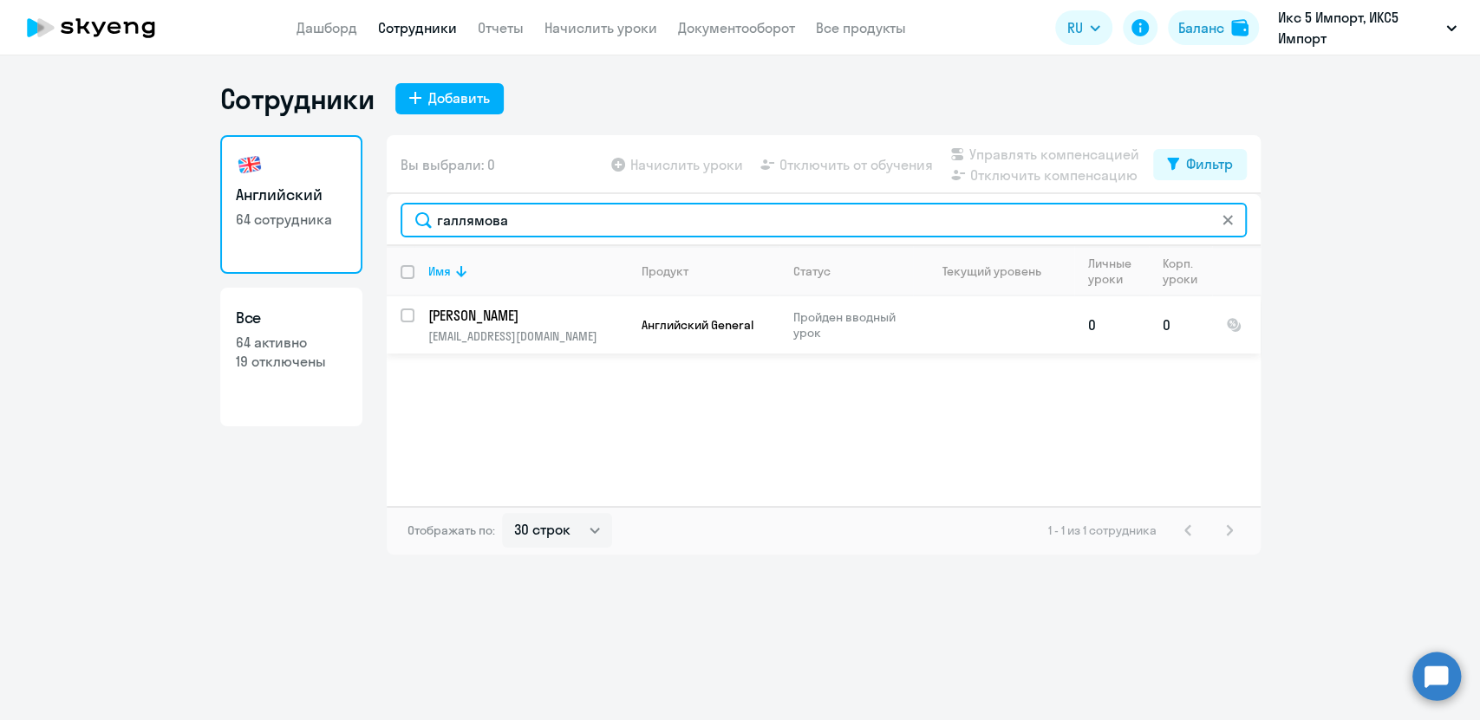
type input "галлямова"
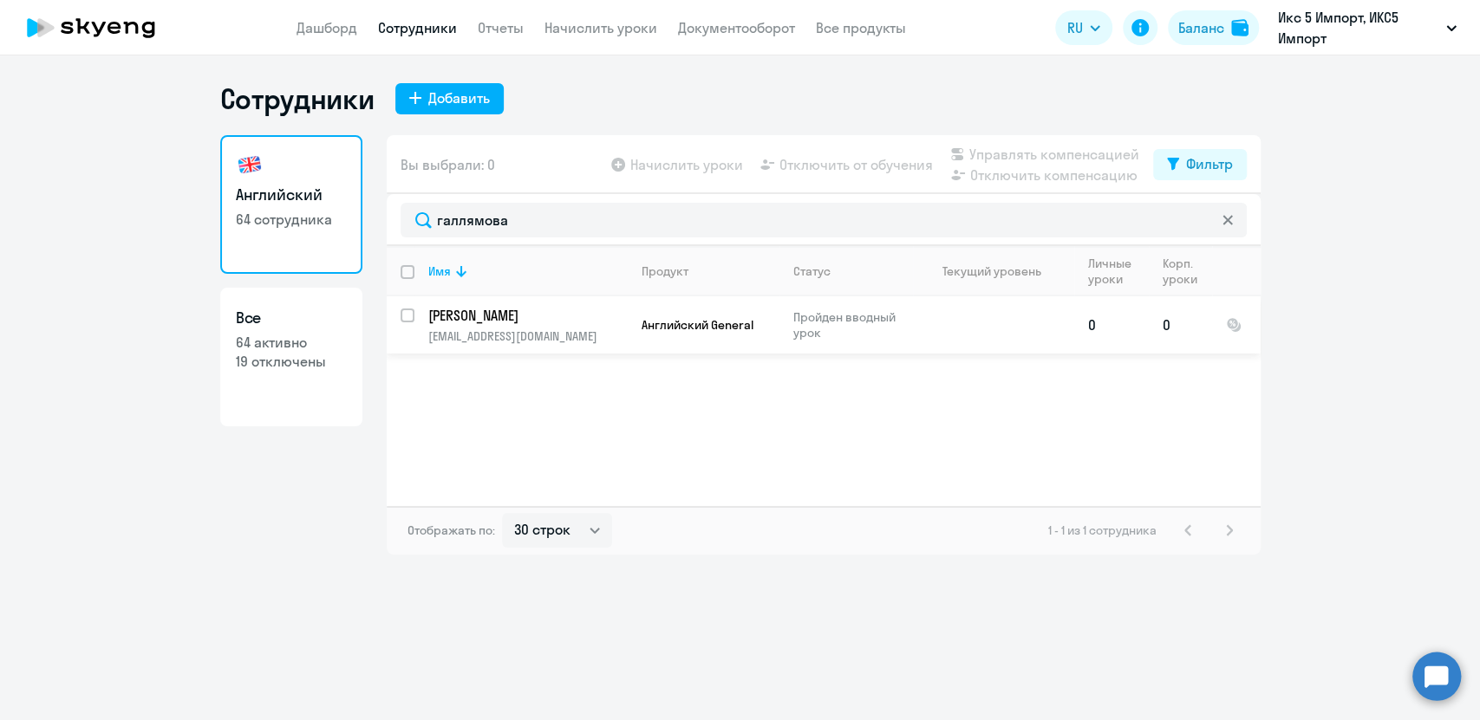
click at [403, 316] on input "select row 39357611" at bounding box center [417, 326] width 35 height 35
checkbox input "true"
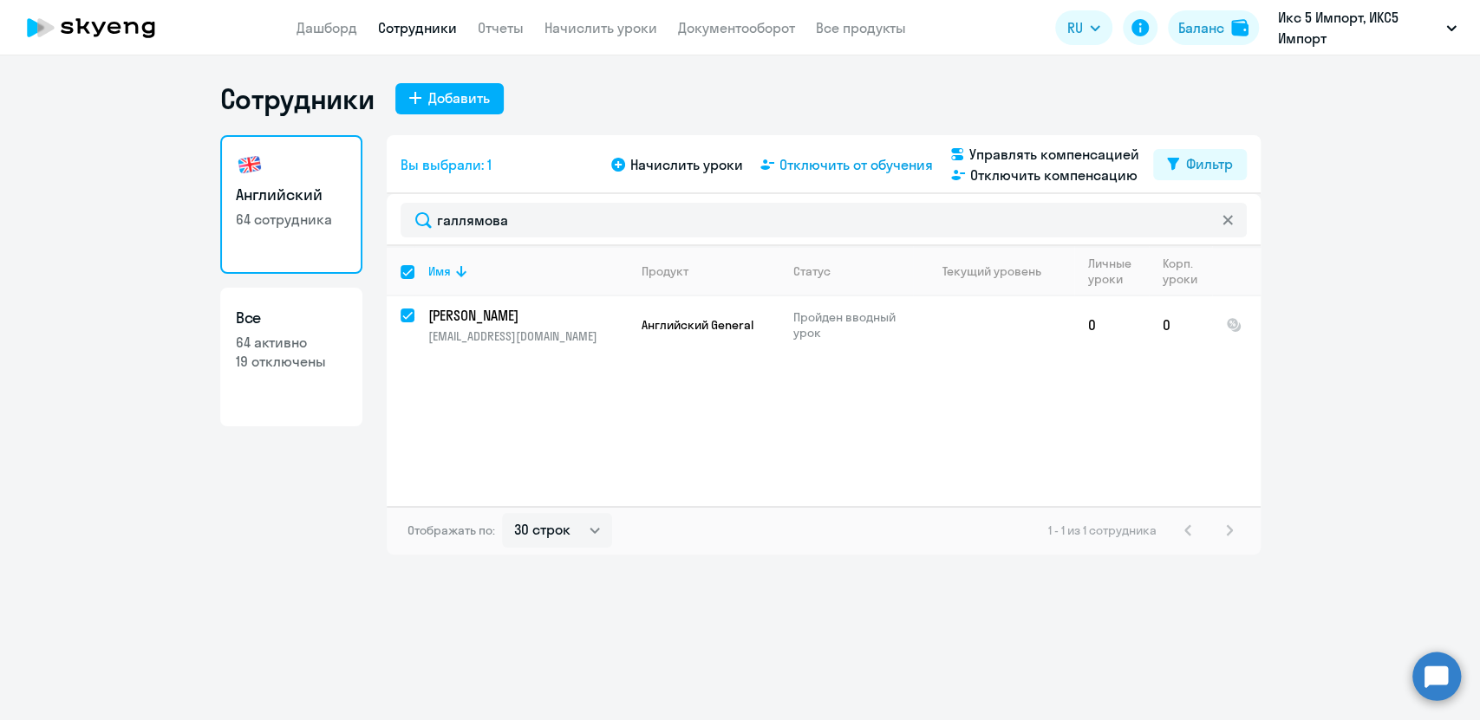
click at [830, 164] on span "Отключить от обучения" at bounding box center [855, 164] width 153 height 21
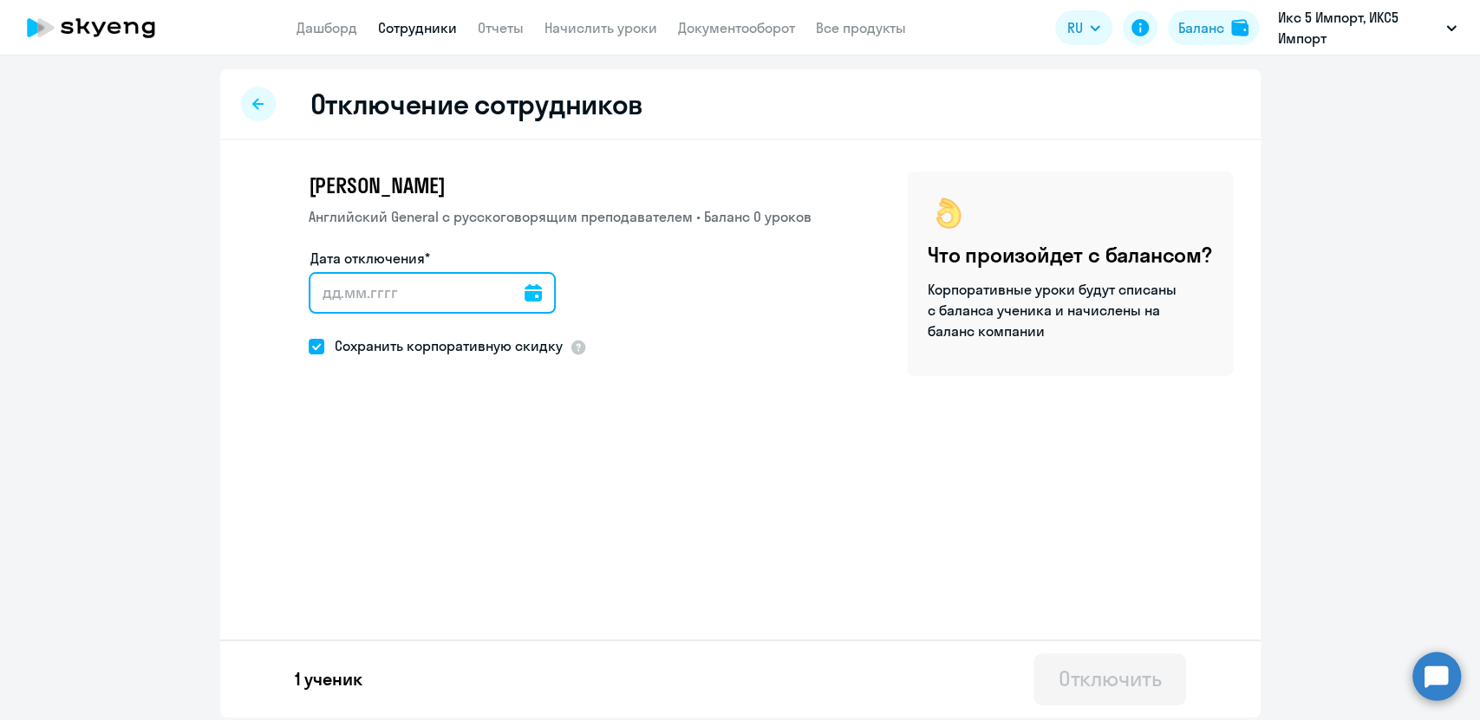
click at [443, 290] on input "Дата отключения*" at bounding box center [432, 293] width 247 height 42
click at [517, 294] on input "Дата отключения*" at bounding box center [432, 293] width 247 height 42
click at [532, 293] on icon at bounding box center [532, 292] width 17 height 17
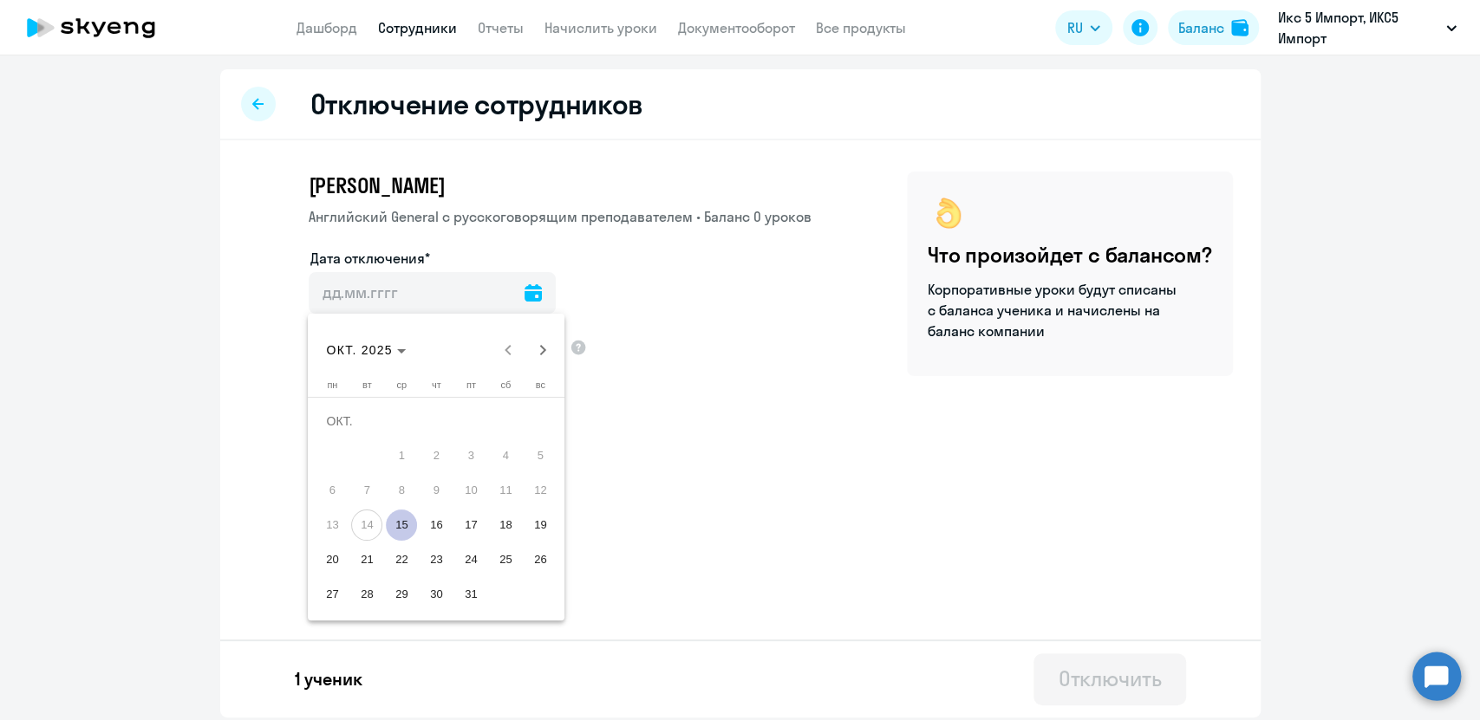
click at [402, 525] on span "15" at bounding box center [401, 525] width 31 height 31
type input "[DATE]"
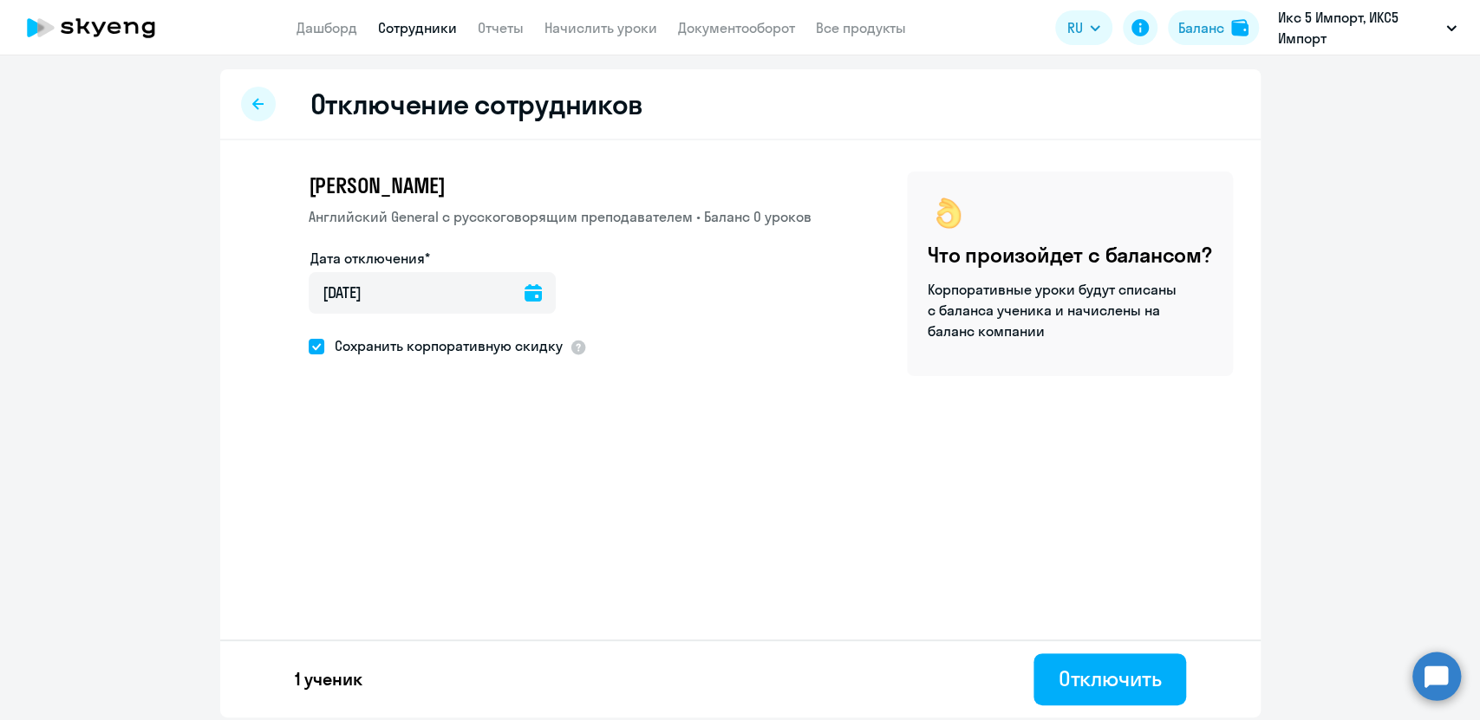
click at [315, 345] on span at bounding box center [317, 347] width 16 height 16
click at [309, 346] on input "Сохранить корпоративную скидку" at bounding box center [308, 346] width 1 height 1
checkbox input "false"
click at [1137, 674] on div "Отключить" at bounding box center [1108, 679] width 103 height 28
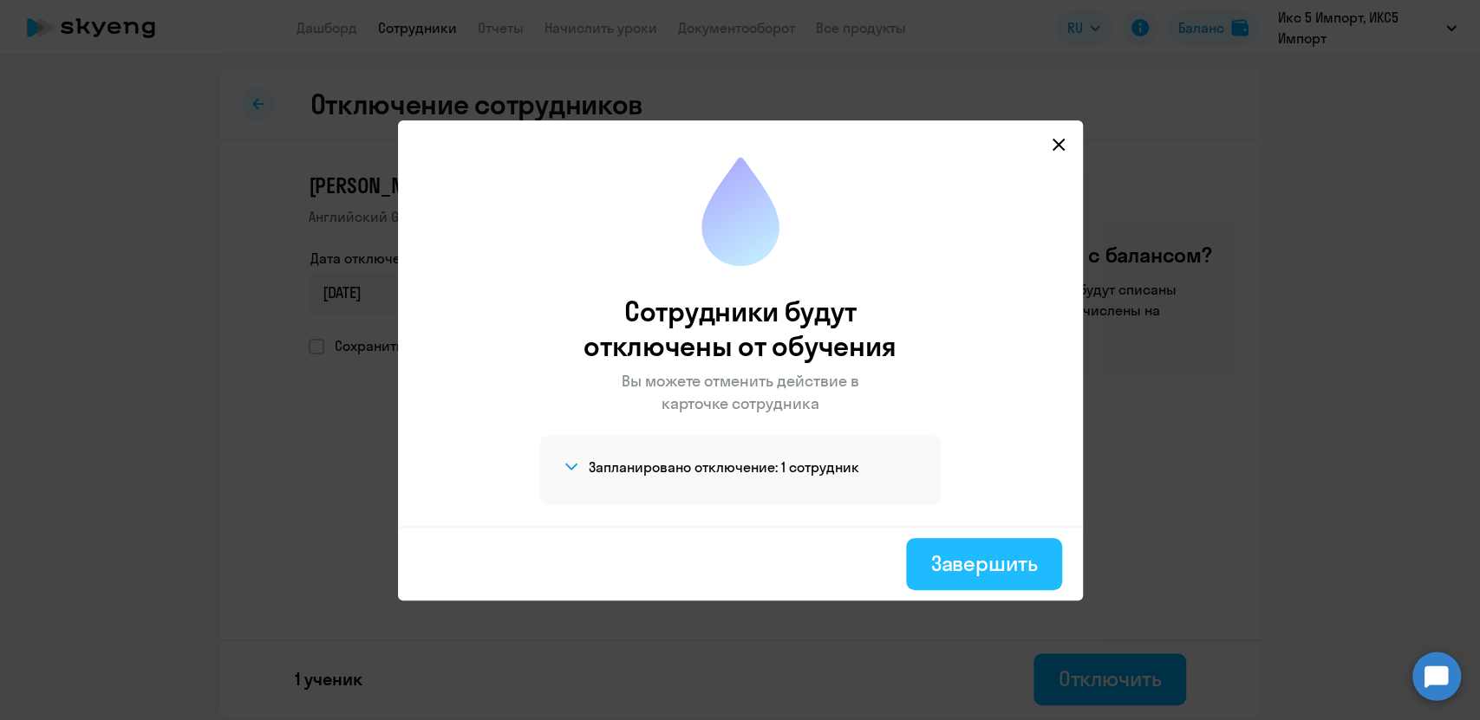
click at [996, 559] on div "Завершить" at bounding box center [983, 564] width 107 height 28
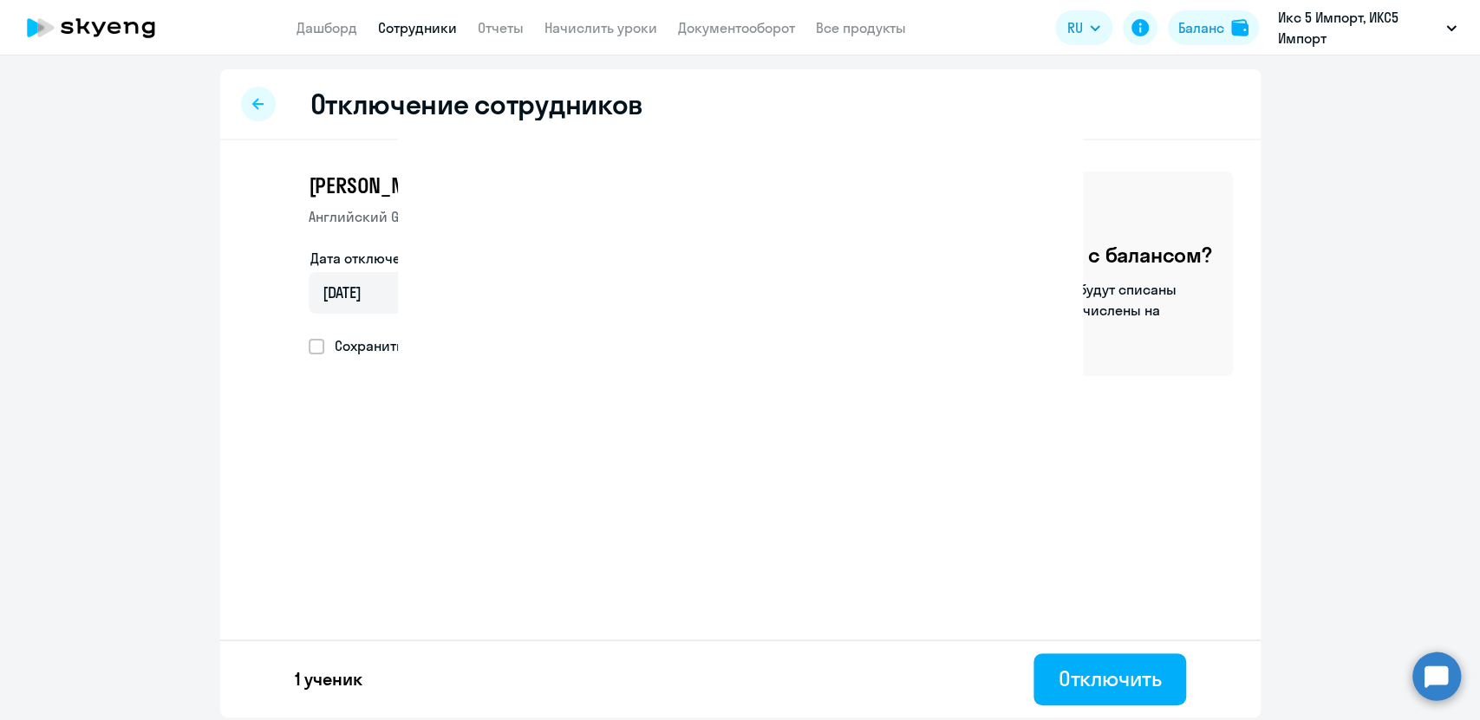
select select "30"
